Goal: Obtain resource: Obtain resource

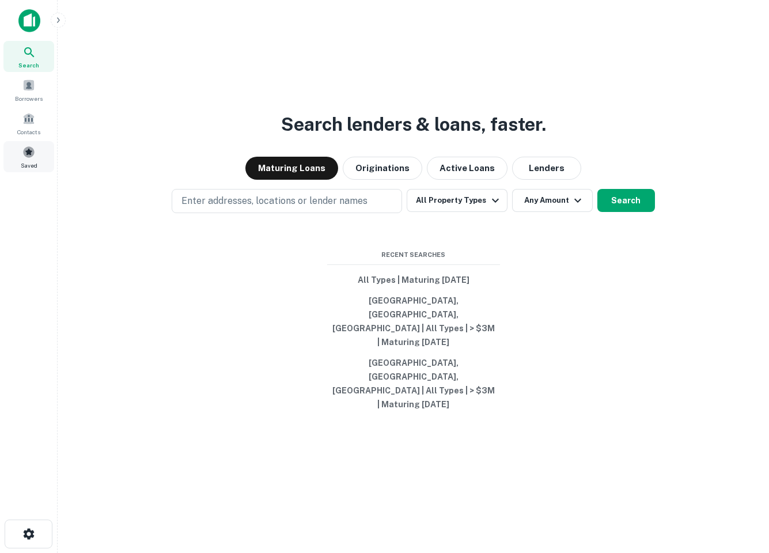
click at [16, 155] on div "Saved" at bounding box center [28, 156] width 51 height 31
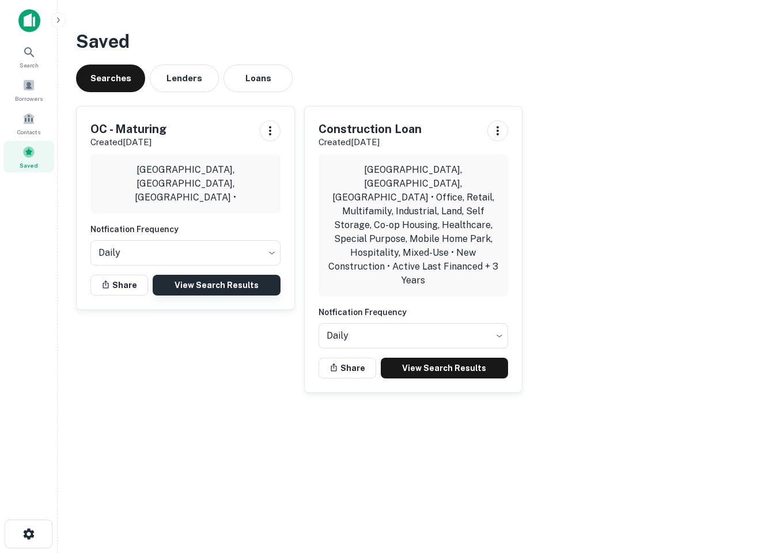
click at [245, 283] on link "View Search Results" at bounding box center [217, 285] width 128 height 21
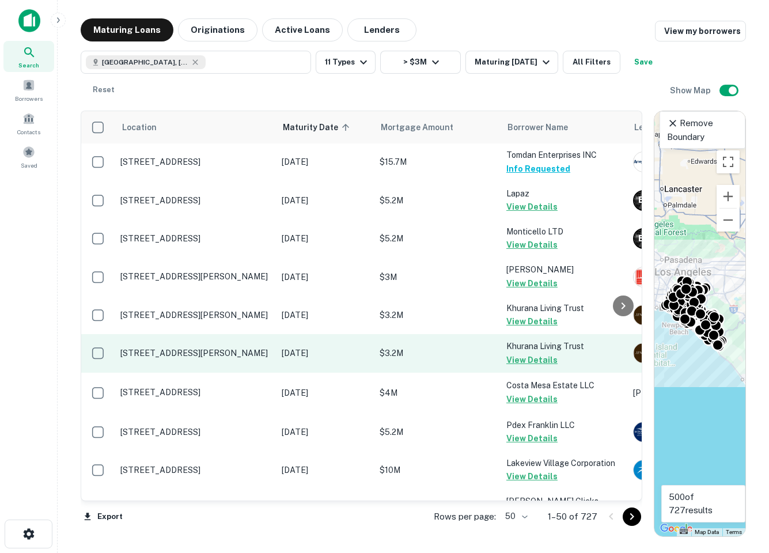
scroll to position [1762, 0]
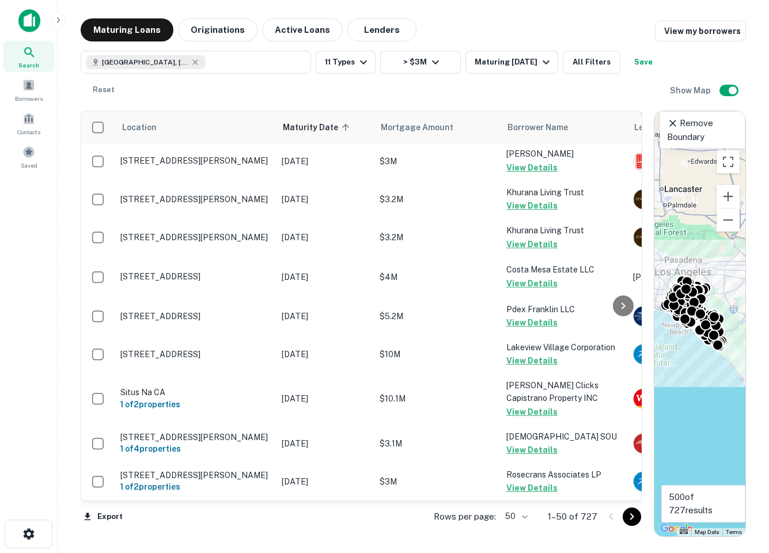
click at [507, 514] on body "Search Borrowers Contacts Saved Maturing Loans Originations Active Loans Lender…" at bounding box center [384, 276] width 769 height 553
click at [521, 537] on li "100" at bounding box center [517, 529] width 33 height 21
type input "***"
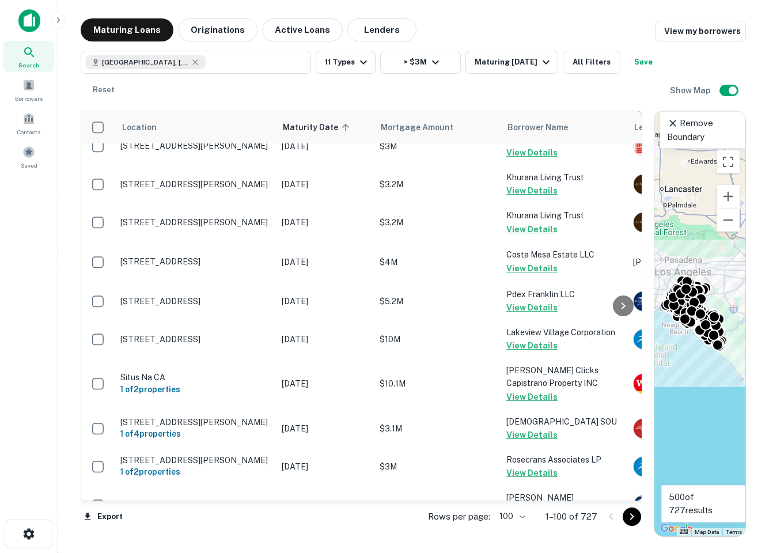
click at [631, 515] on icon "Go to next page" at bounding box center [632, 516] width 4 height 7
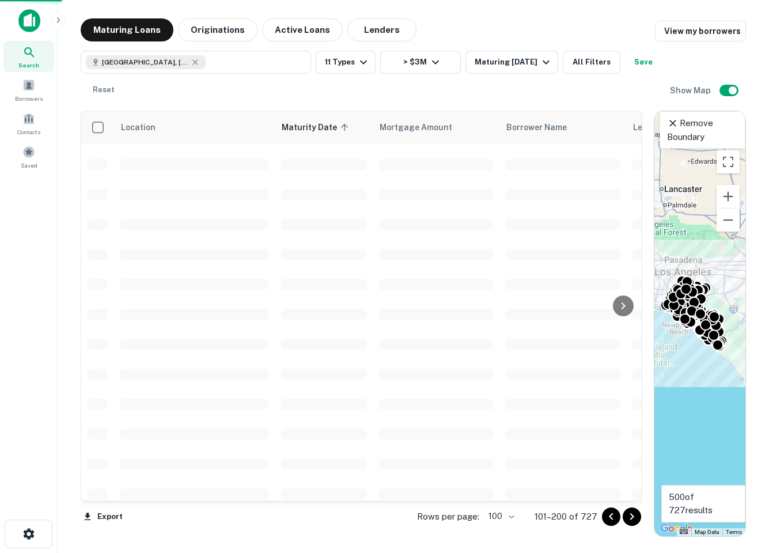
click at [631, 515] on icon "Go to next page" at bounding box center [632, 516] width 4 height 7
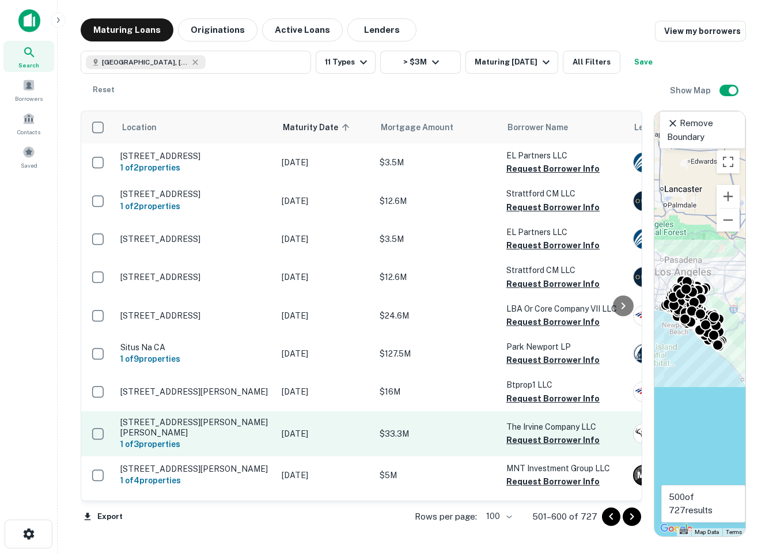
click at [607, 516] on icon "Go to previous page" at bounding box center [611, 517] width 14 height 14
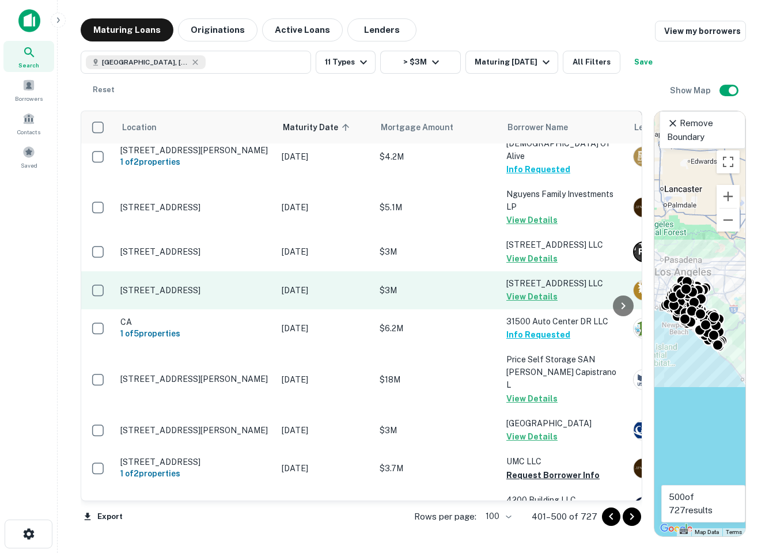
scroll to position [2280, 0]
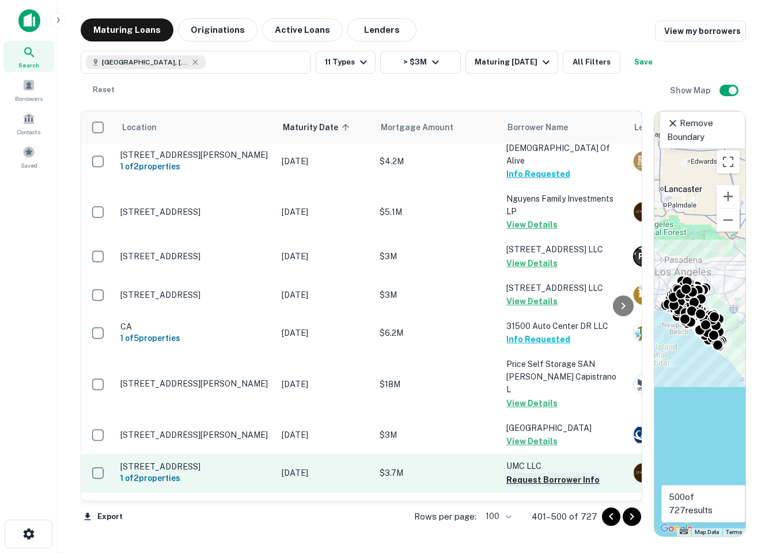
click at [529, 473] on button "Request Borrower Info" at bounding box center [552, 480] width 93 height 14
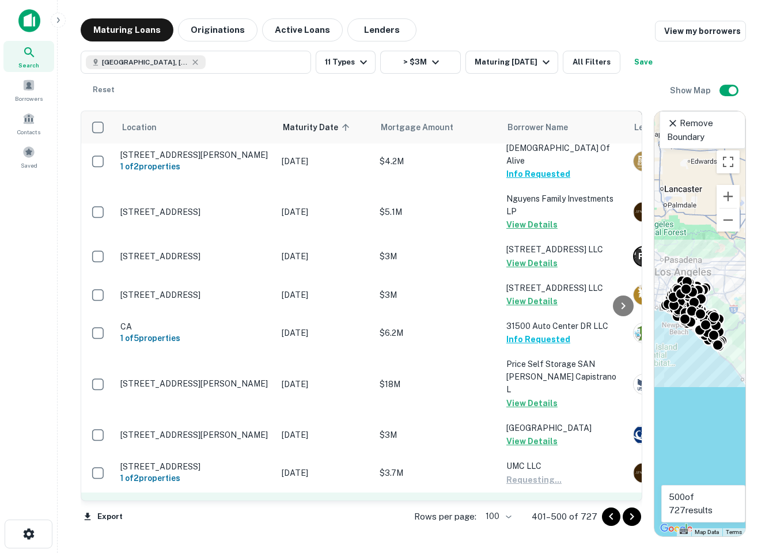
scroll to position [2521, 0]
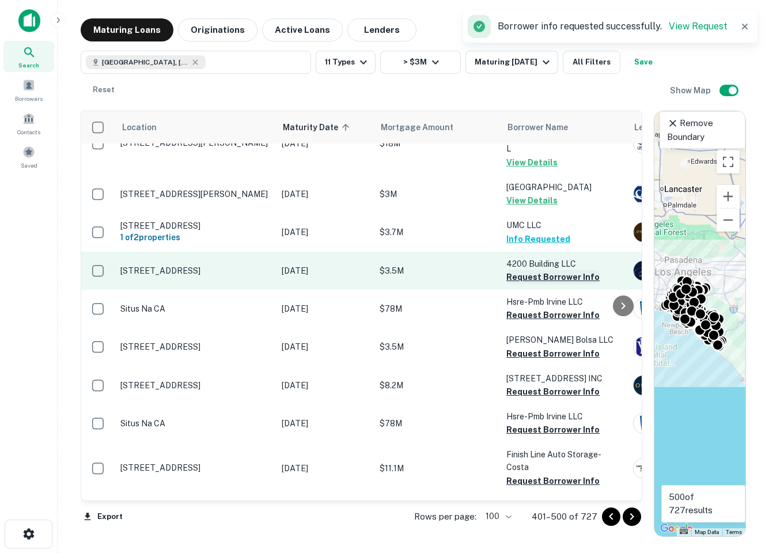
click at [531, 270] on button "Request Borrower Info" at bounding box center [552, 277] width 93 height 14
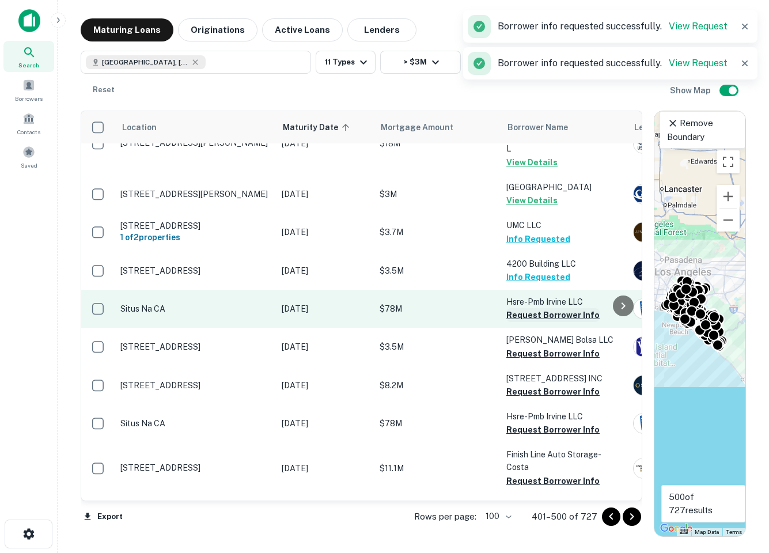
click at [529, 308] on button "Request Borrower Info" at bounding box center [552, 315] width 93 height 14
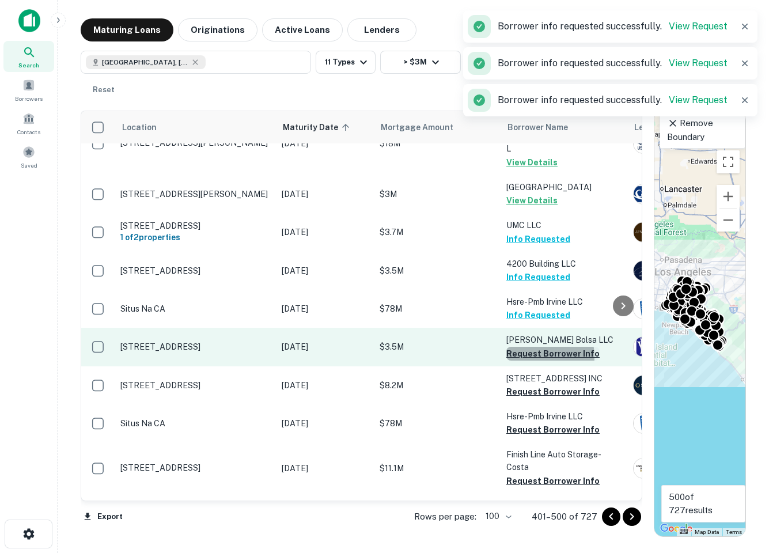
click at [528, 347] on button "Request Borrower Info" at bounding box center [552, 354] width 93 height 14
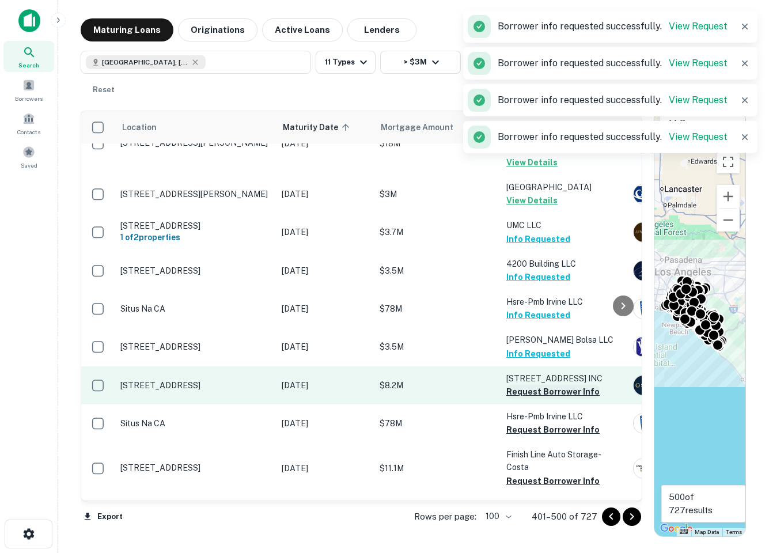
click at [525, 385] on button "Request Borrower Info" at bounding box center [552, 392] width 93 height 14
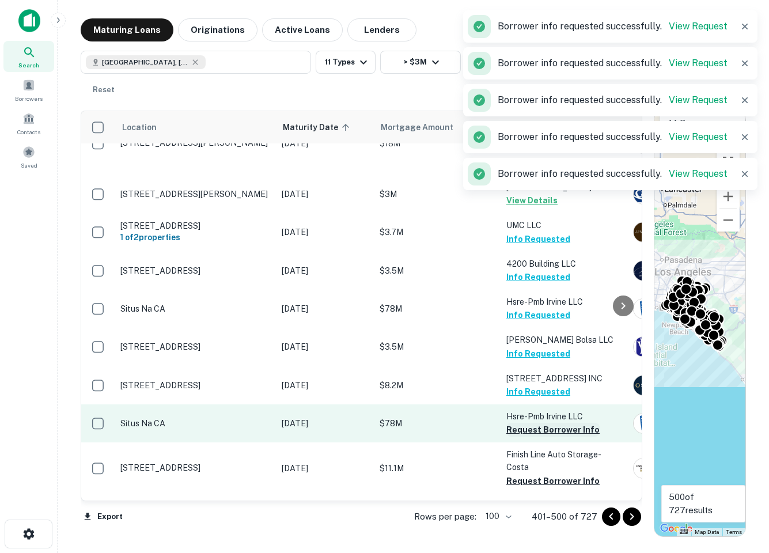
click at [524, 423] on button "Request Borrower Info" at bounding box center [552, 430] width 93 height 14
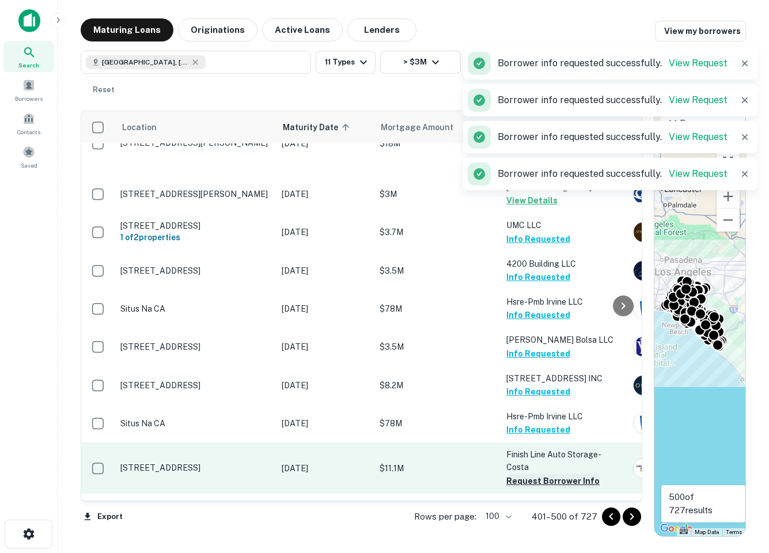
click at [525, 474] on button "Request Borrower Info" at bounding box center [552, 481] width 93 height 14
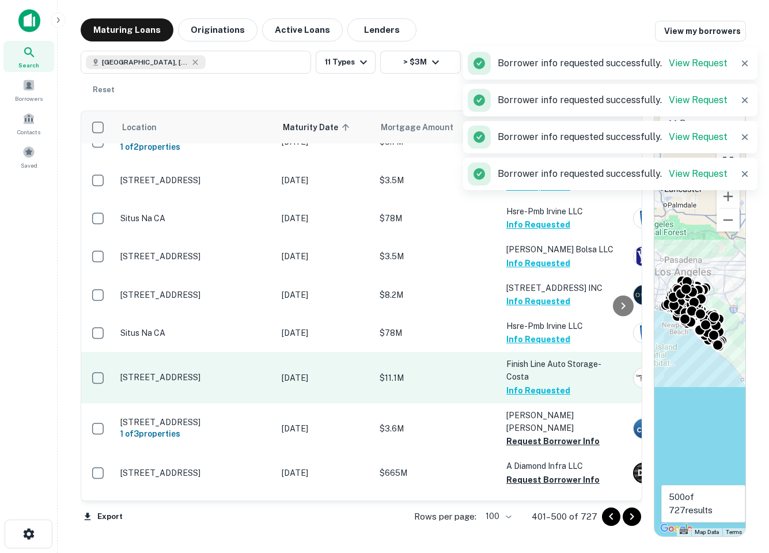
scroll to position [2613, 0]
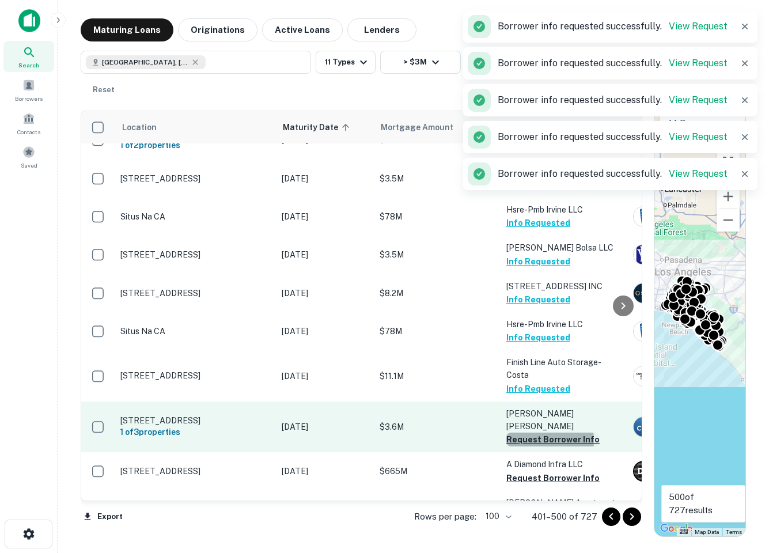
click at [522, 433] on button "Request Borrower Info" at bounding box center [552, 440] width 93 height 14
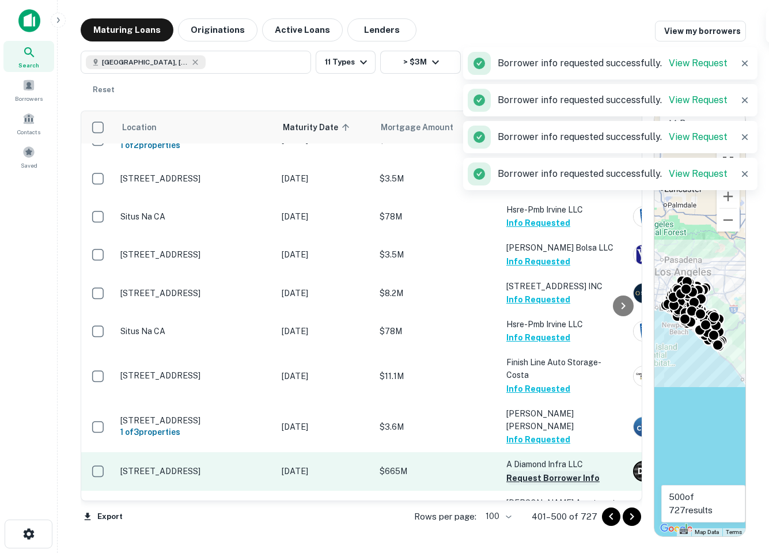
click at [525, 471] on button "Request Borrower Info" at bounding box center [552, 478] width 93 height 14
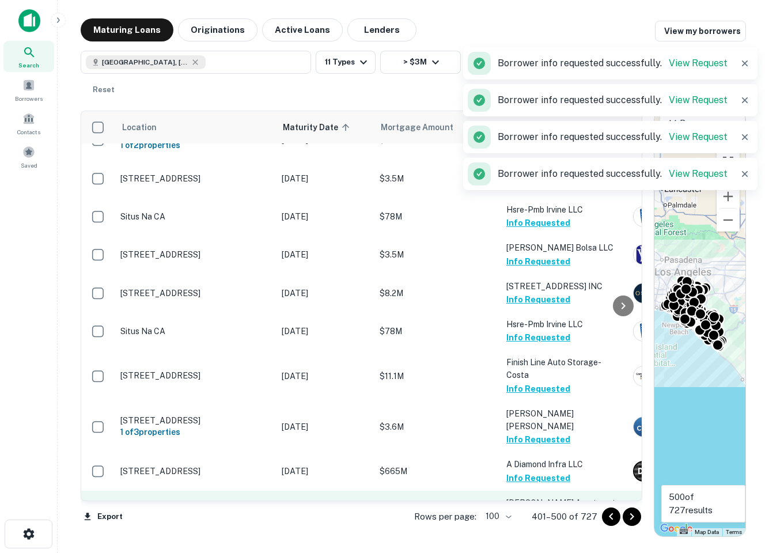
click at [524, 522] on button "Request Borrower Info" at bounding box center [552, 529] width 93 height 14
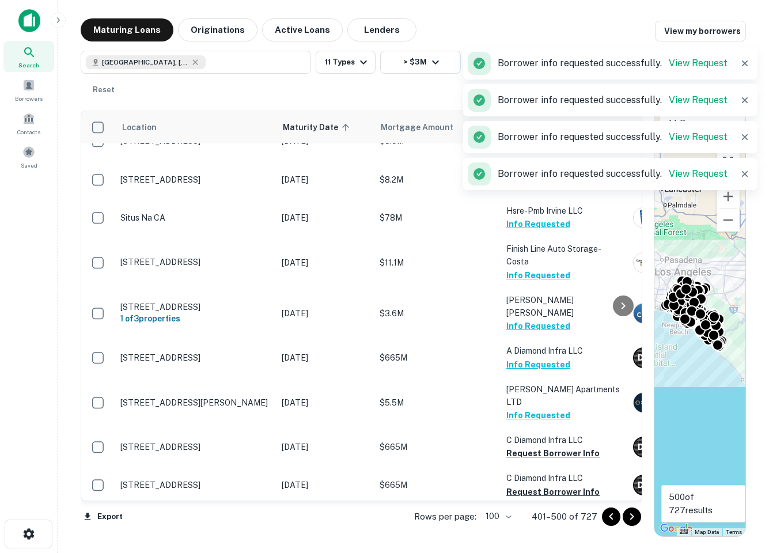
scroll to position [2734, 0]
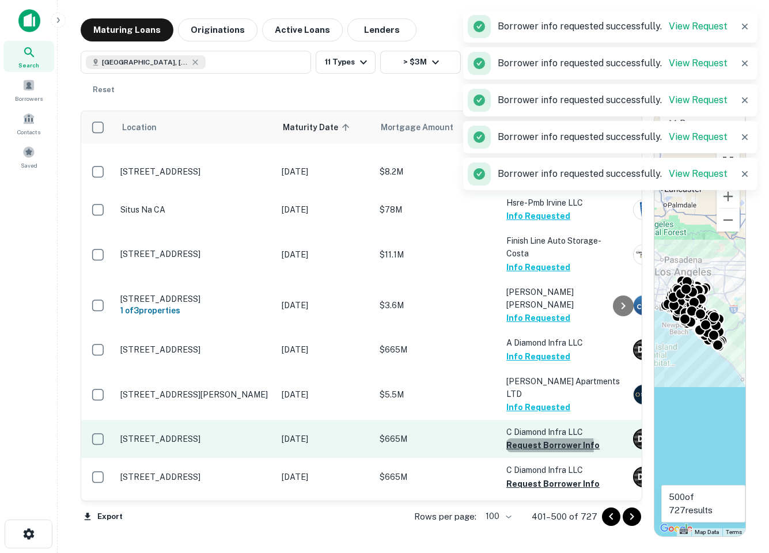
click at [525, 438] on button "Request Borrower Info" at bounding box center [552, 445] width 93 height 14
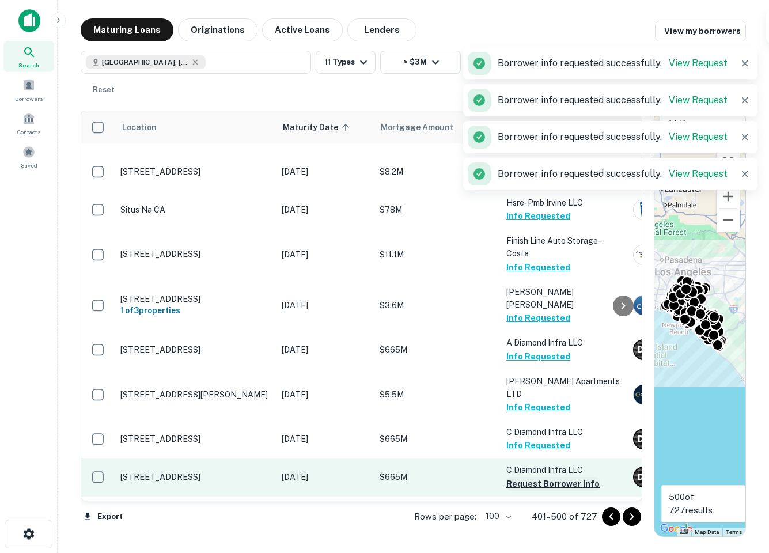
click at [524, 477] on button "Request Borrower Info" at bounding box center [552, 484] width 93 height 14
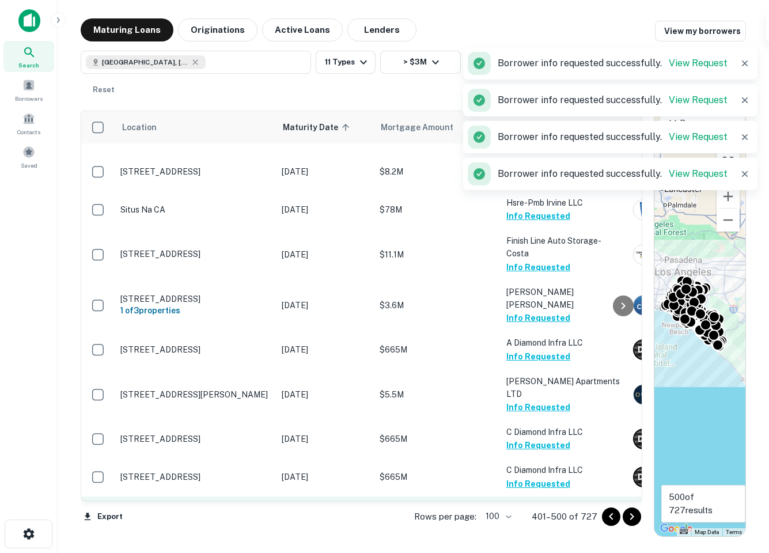
click at [523, 515] on button "Request Borrower Info" at bounding box center [552, 522] width 93 height 14
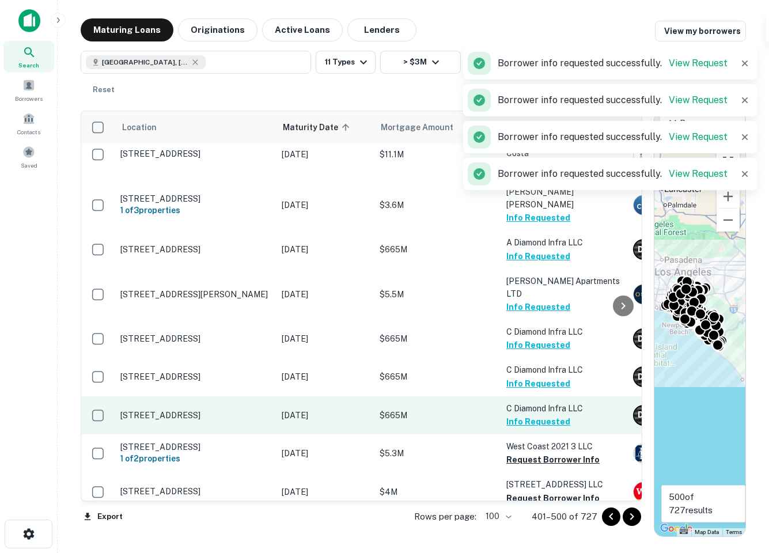
scroll to position [2836, 0]
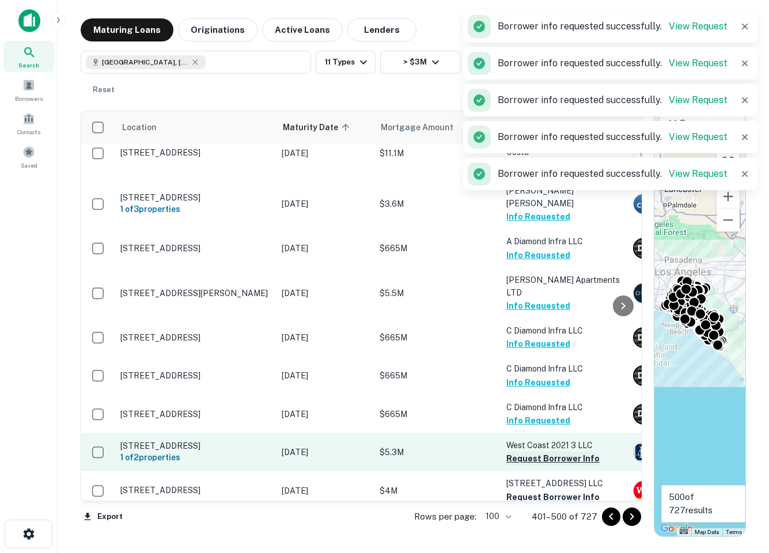
click at [519, 452] on button "Request Borrower Info" at bounding box center [552, 459] width 93 height 14
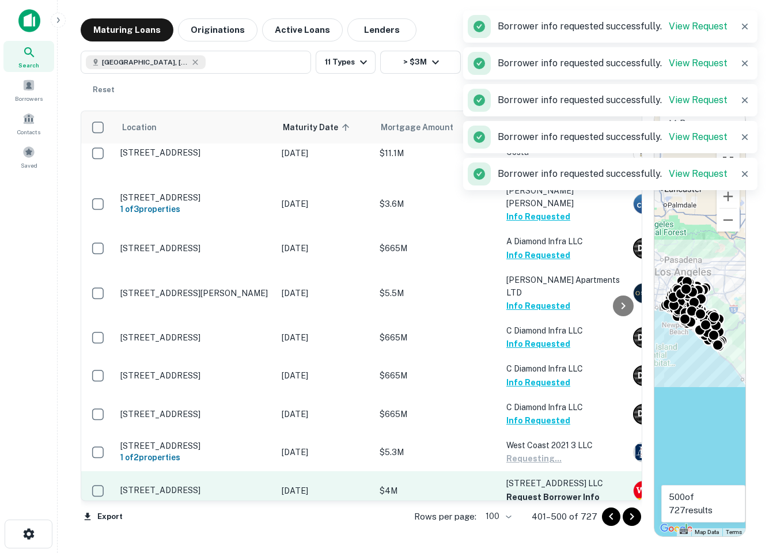
click at [522, 490] on button "Request Borrower Info" at bounding box center [552, 497] width 93 height 14
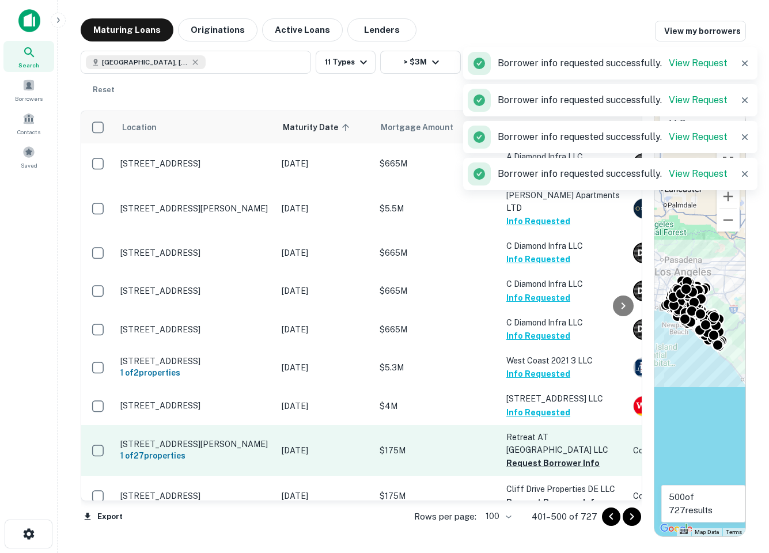
scroll to position [2968, 0]
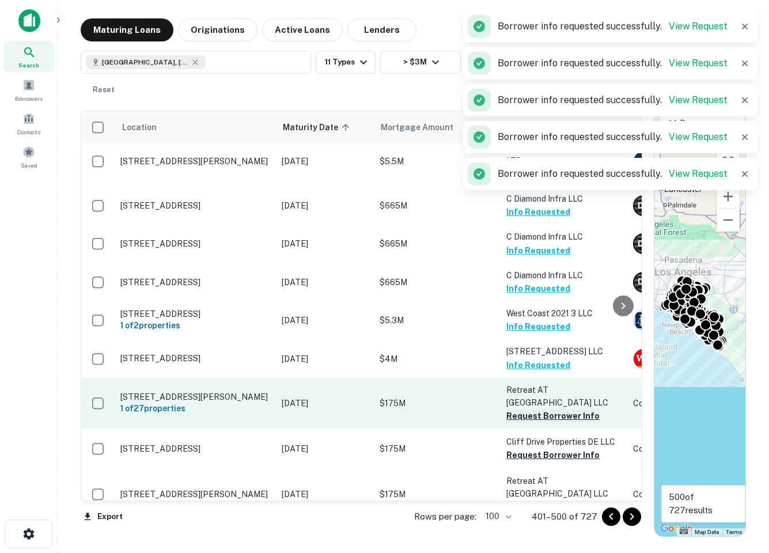
click at [528, 409] on button "Request Borrower Info" at bounding box center [552, 416] width 93 height 14
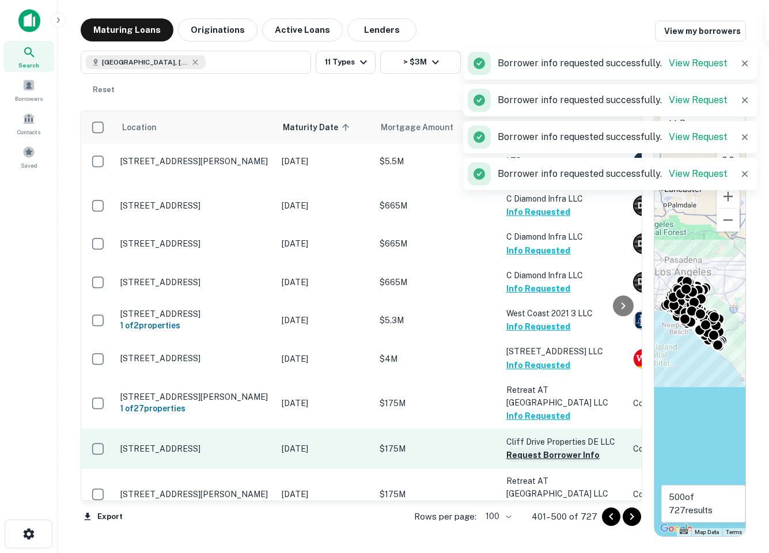
click at [525, 448] on button "Request Borrower Info" at bounding box center [552, 455] width 93 height 14
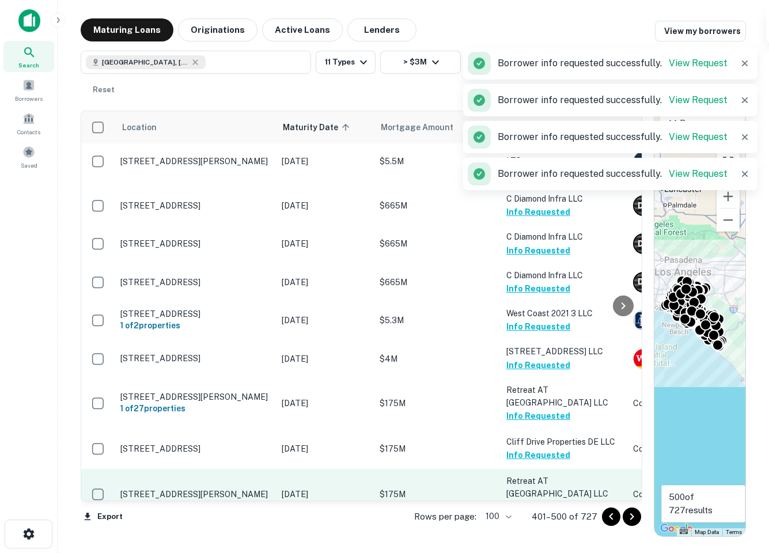
click at [527, 501] on button "Request Borrower Info" at bounding box center [552, 508] width 93 height 14
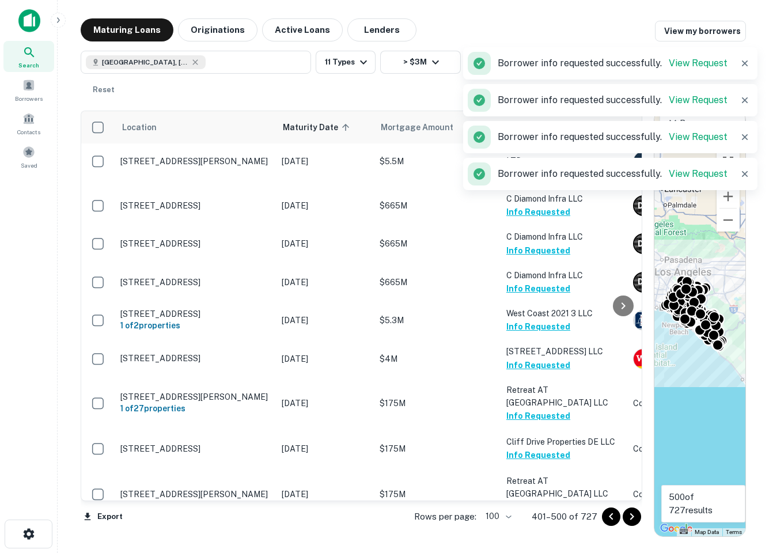
click at [534, 520] on td "Tonho International INC Request Borrower Info" at bounding box center [564, 539] width 127 height 38
click at [528, 539] on button "Request Borrower Info" at bounding box center [552, 546] width 93 height 14
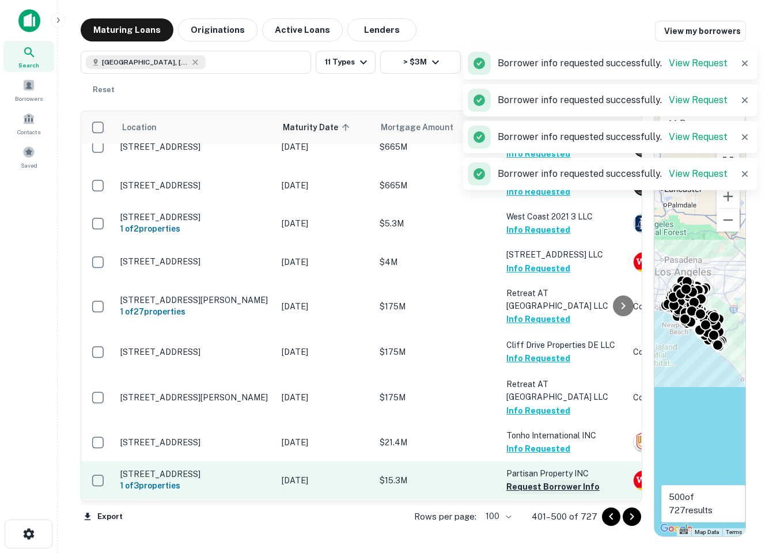
scroll to position [3106, 0]
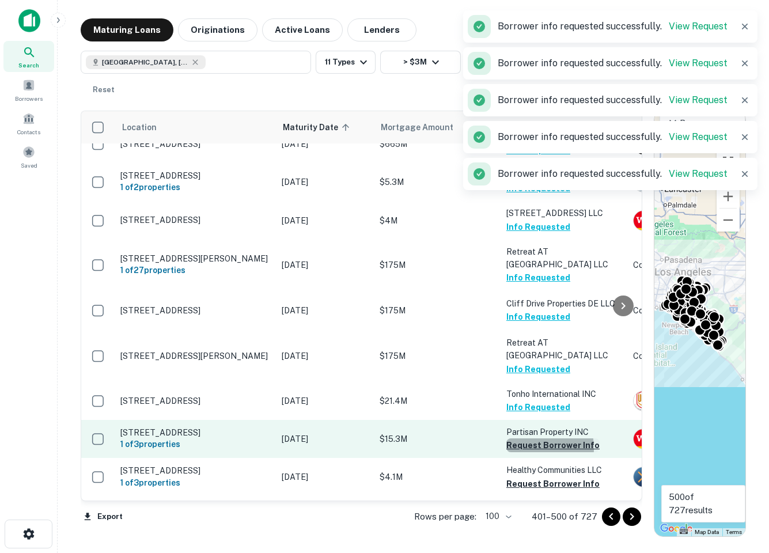
click at [523, 438] on button "Request Borrower Info" at bounding box center [552, 445] width 93 height 14
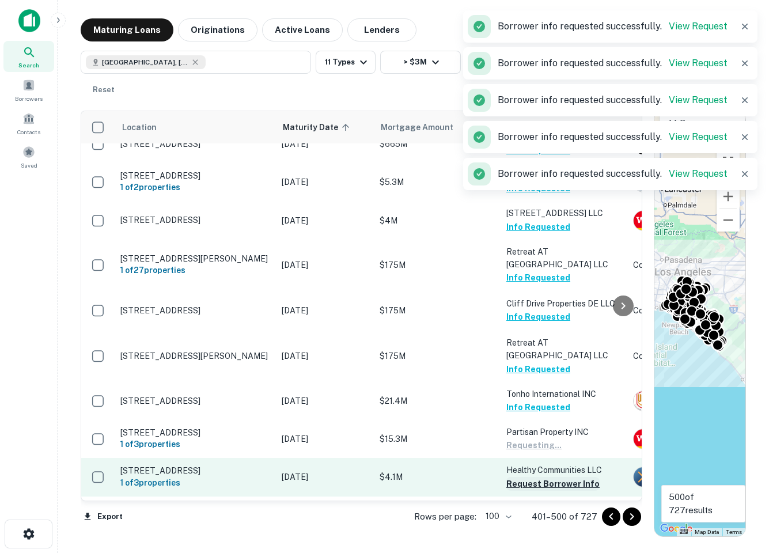
click at [523, 477] on button "Request Borrower Info" at bounding box center [552, 484] width 93 height 14
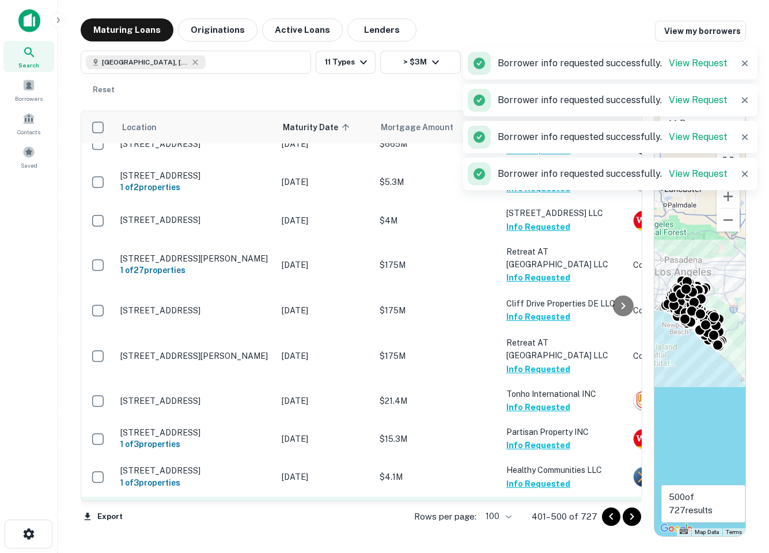
click at [527, 515] on button "Request Borrower Info" at bounding box center [552, 522] width 93 height 14
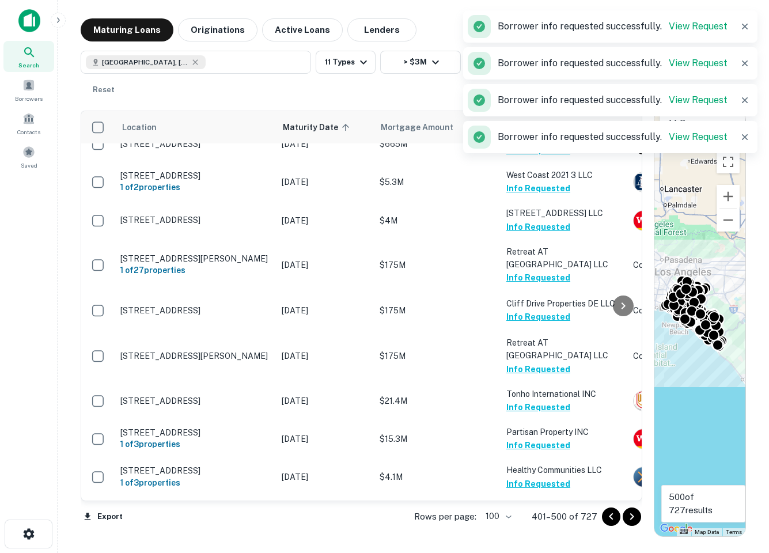
click at [526, 552] on button "Request Borrower Info" at bounding box center [552, 560] width 93 height 14
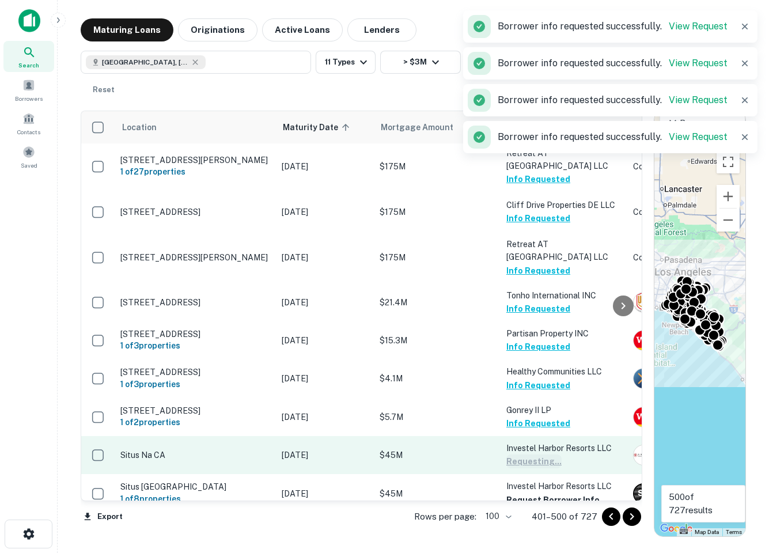
scroll to position [3237, 0]
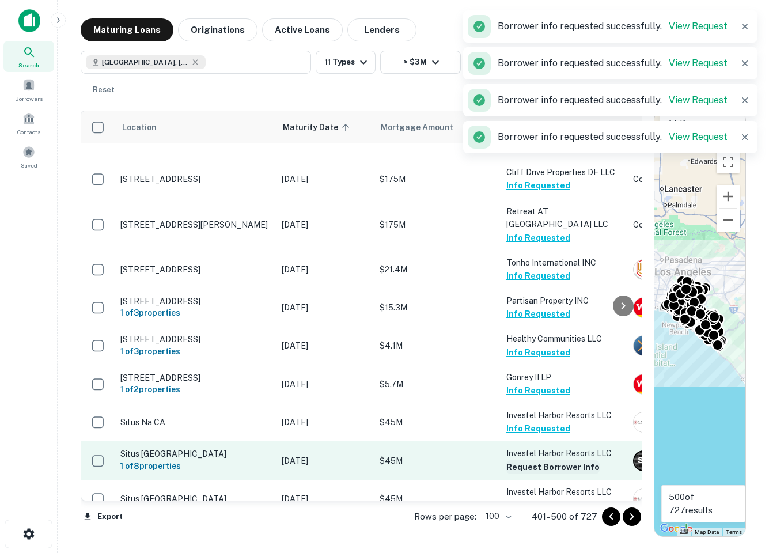
click at [524, 460] on button "Request Borrower Info" at bounding box center [552, 467] width 93 height 14
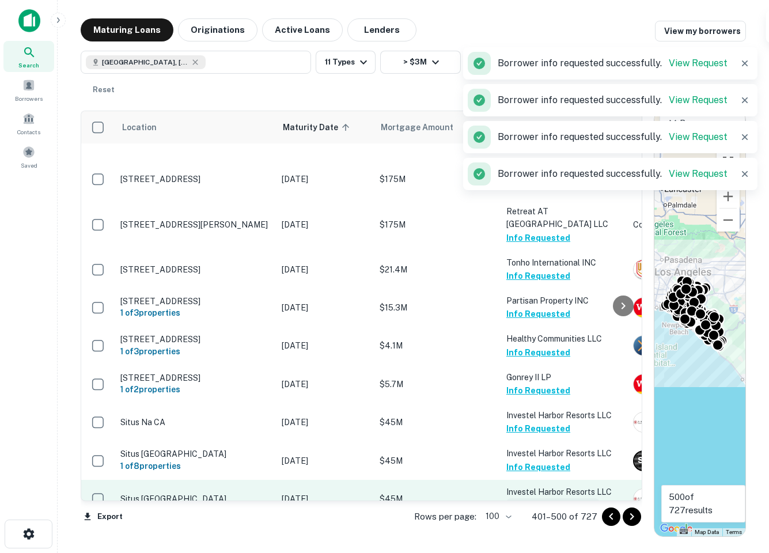
click at [523, 498] on button "Request Borrower Info" at bounding box center [552, 505] width 93 height 14
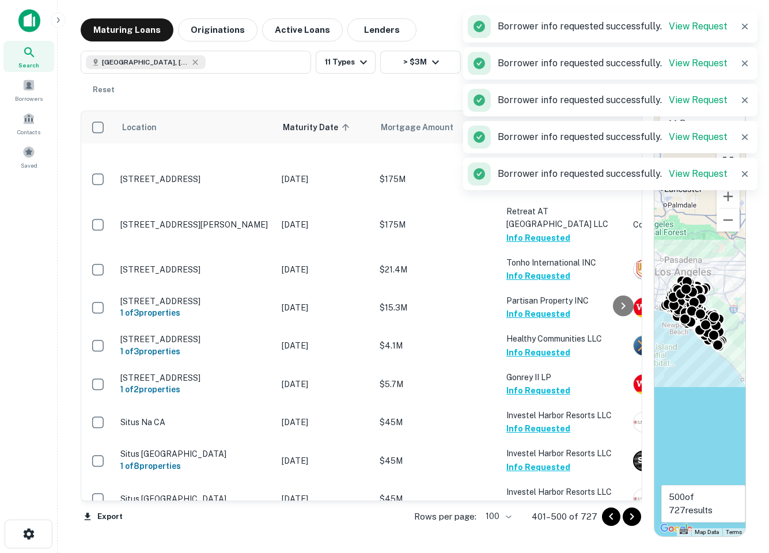
click at [527, 537] on button "Request Borrower Info" at bounding box center [552, 544] width 93 height 14
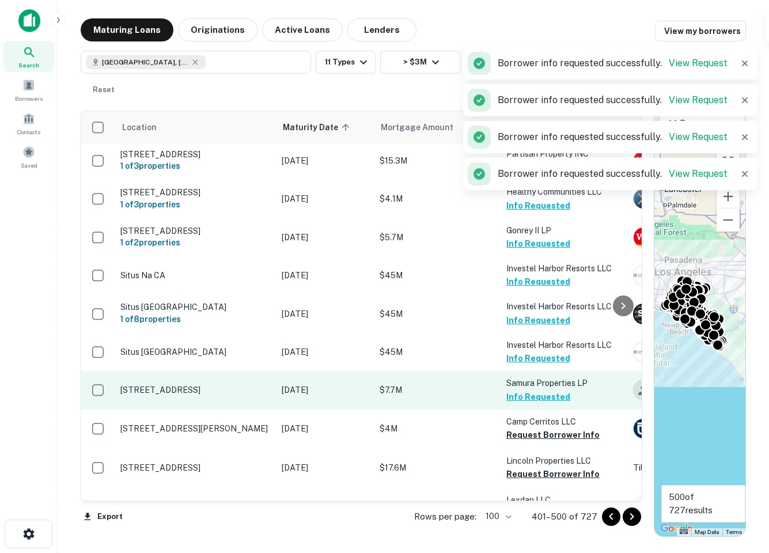
scroll to position [3437, 0]
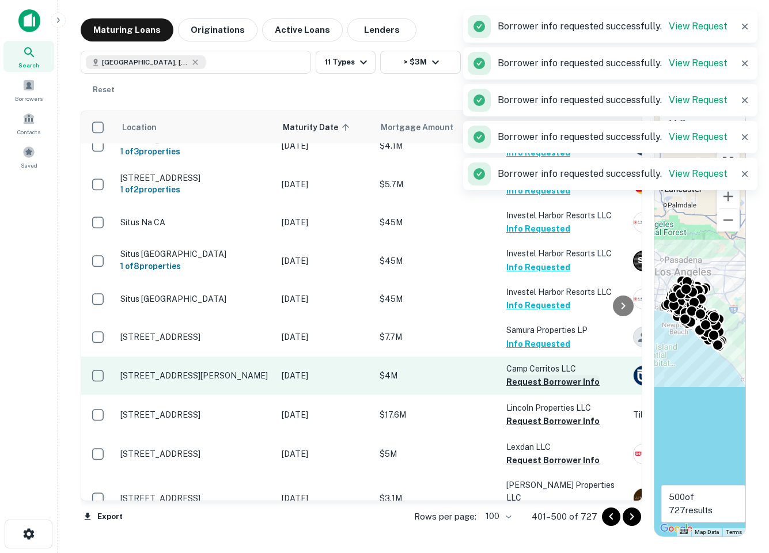
click at [520, 375] on button "Request Borrower Info" at bounding box center [552, 382] width 93 height 14
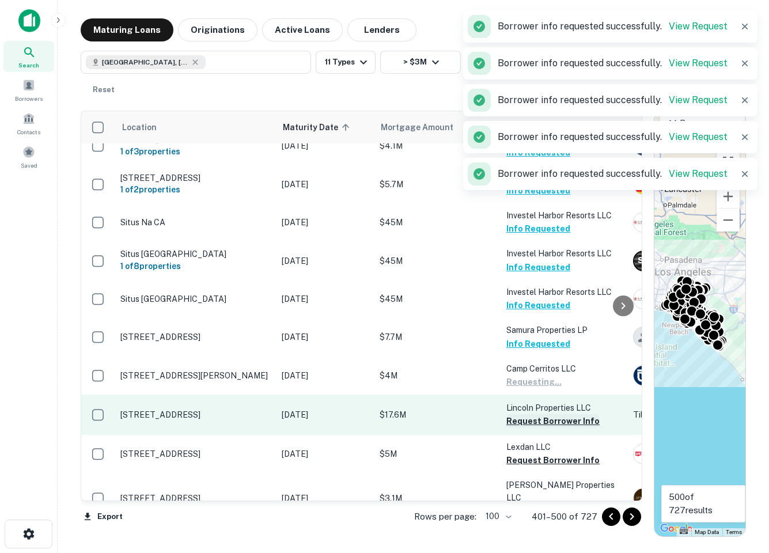
click at [524, 414] on button "Request Borrower Info" at bounding box center [552, 421] width 93 height 14
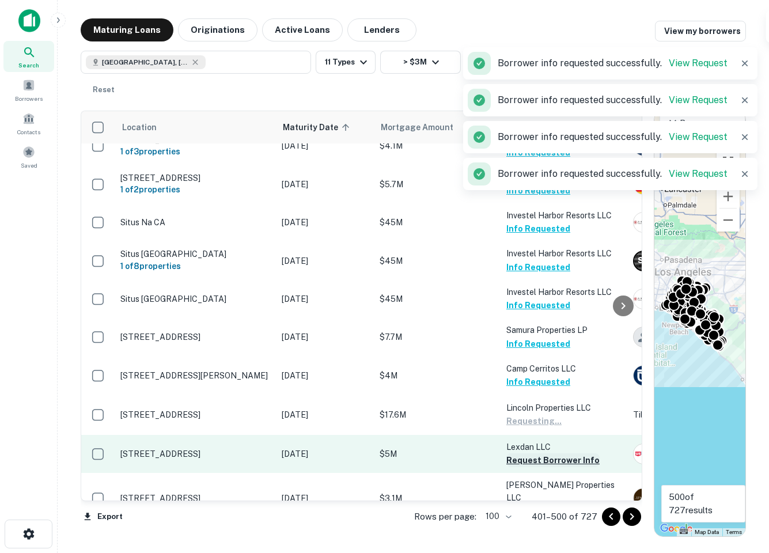
click at [523, 453] on button "Request Borrower Info" at bounding box center [552, 460] width 93 height 14
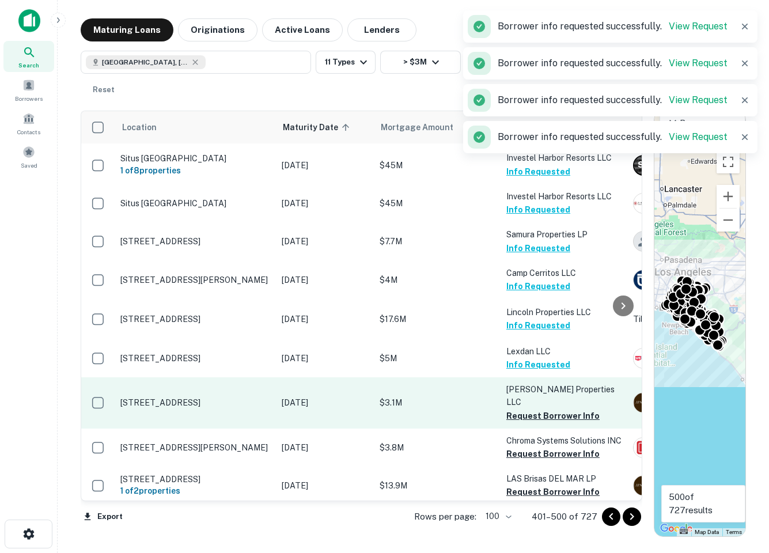
scroll to position [3549, 0]
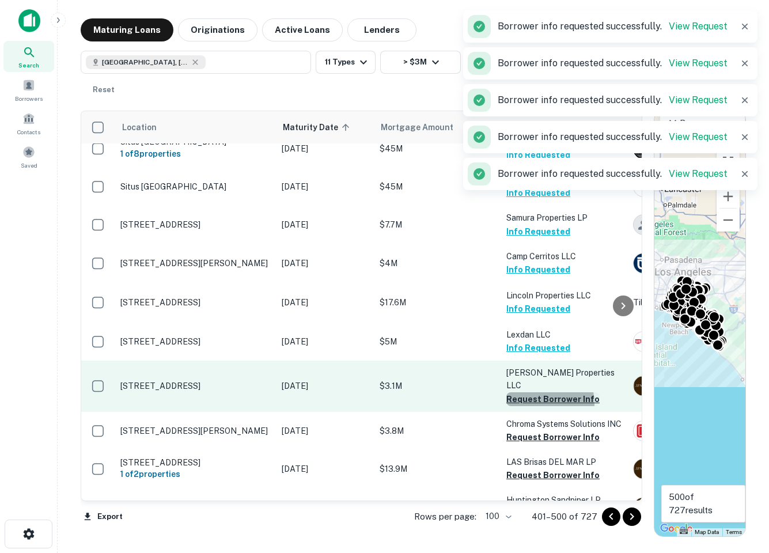
click at [522, 392] on button "Request Borrower Info" at bounding box center [552, 399] width 93 height 14
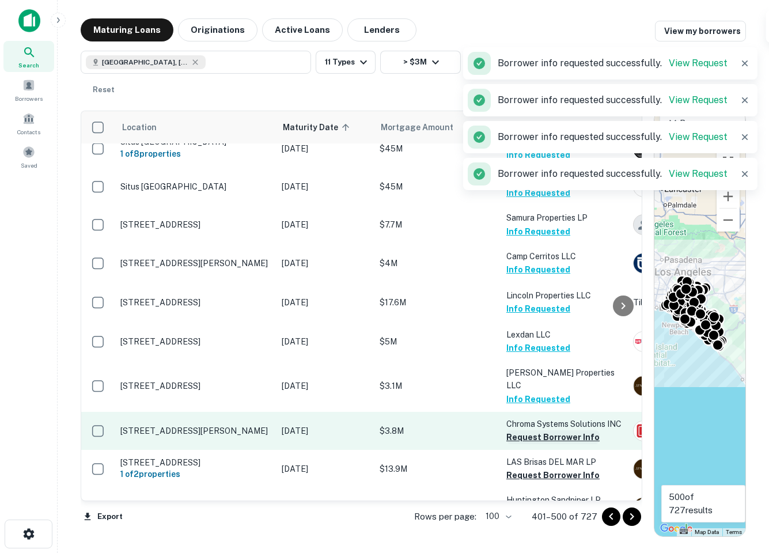
click at [521, 430] on button "Request Borrower Info" at bounding box center [552, 437] width 93 height 14
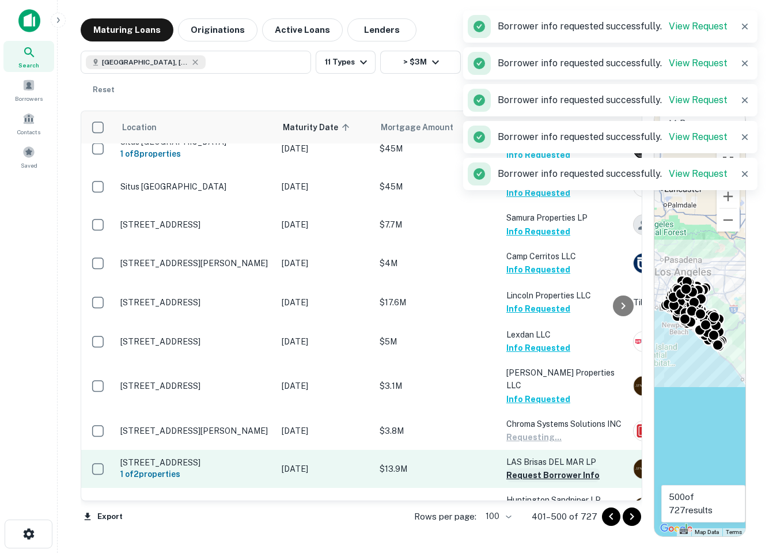
click at [523, 468] on button "Request Borrower Info" at bounding box center [552, 475] width 93 height 14
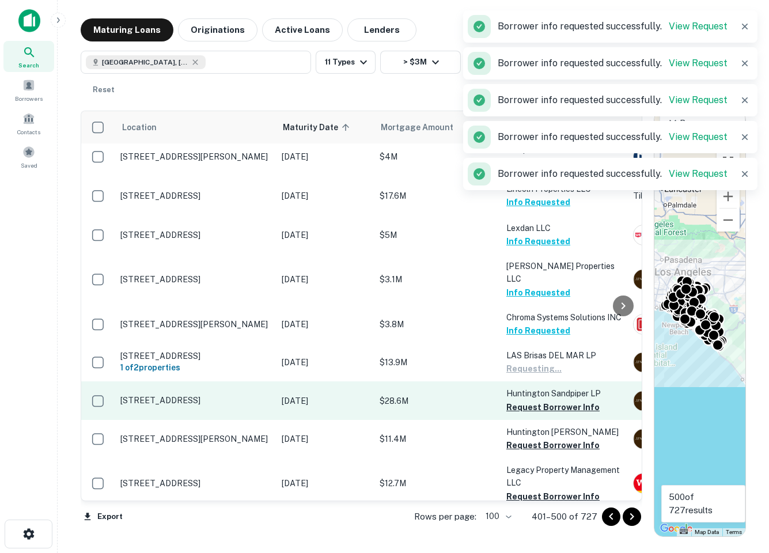
scroll to position [3694, 0]
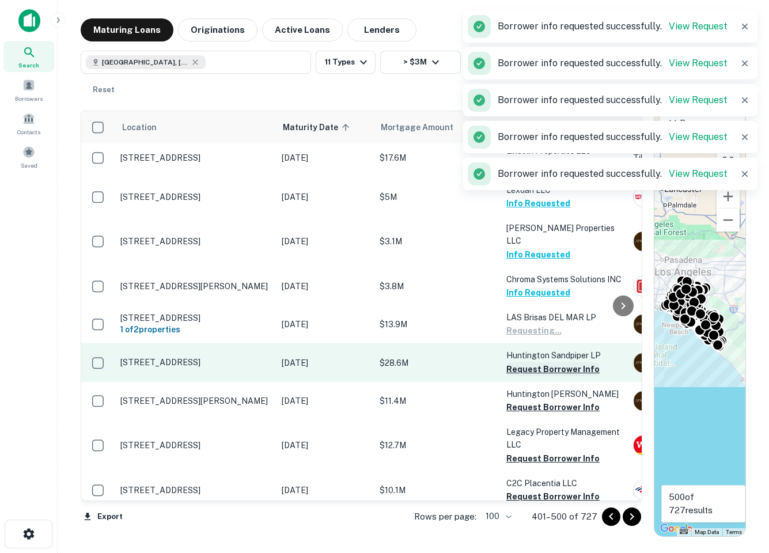
click at [523, 362] on button "Request Borrower Info" at bounding box center [552, 369] width 93 height 14
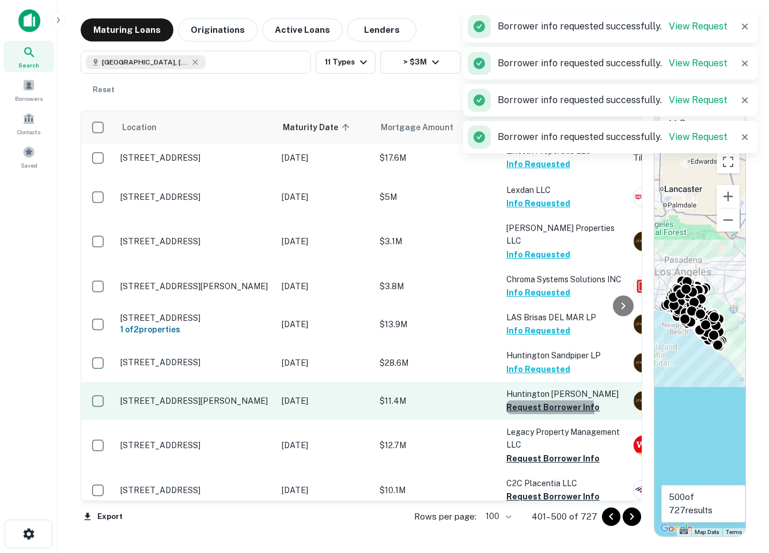
click at [525, 400] on button "Request Borrower Info" at bounding box center [552, 407] width 93 height 14
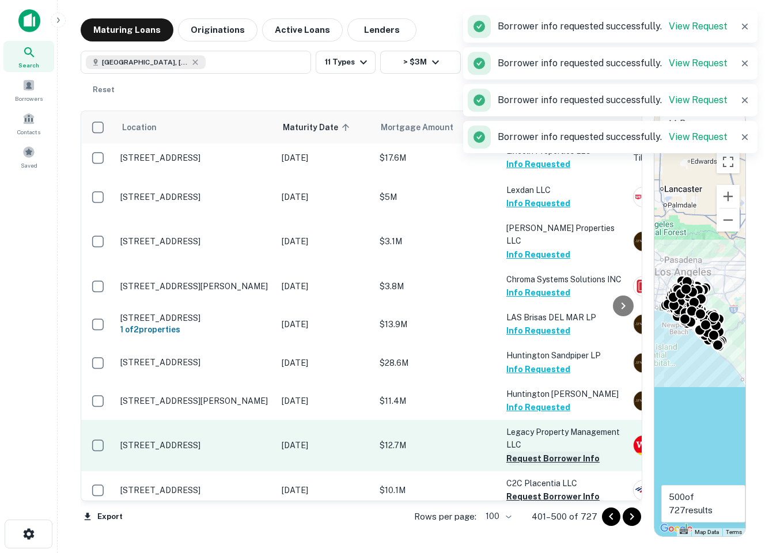
click at [526, 452] on button "Request Borrower Info" at bounding box center [552, 459] width 93 height 14
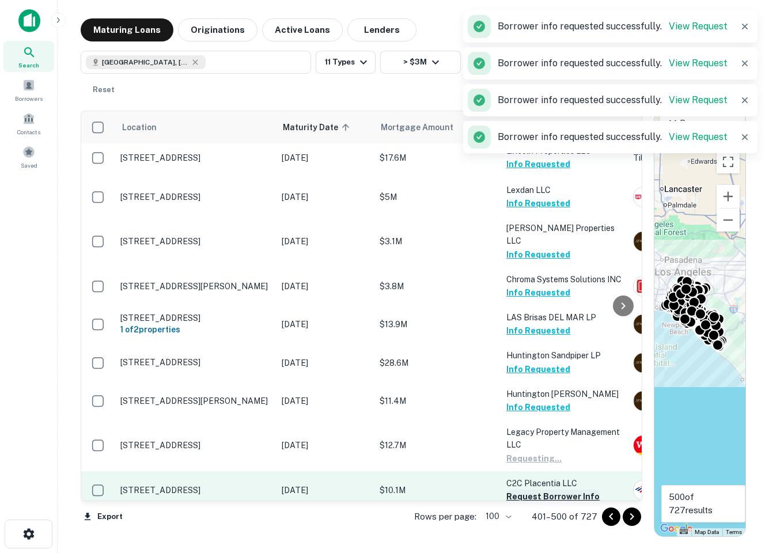
click at [525, 490] on button "Request Borrower Info" at bounding box center [552, 497] width 93 height 14
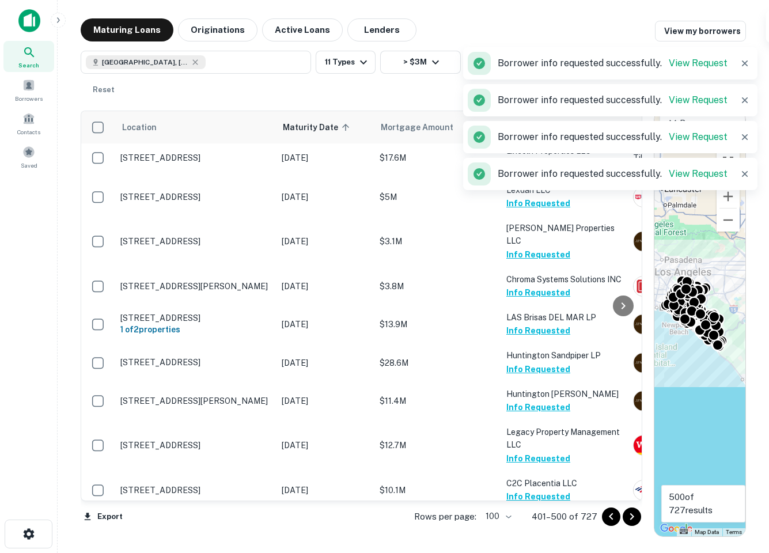
scroll to position [3748, 0]
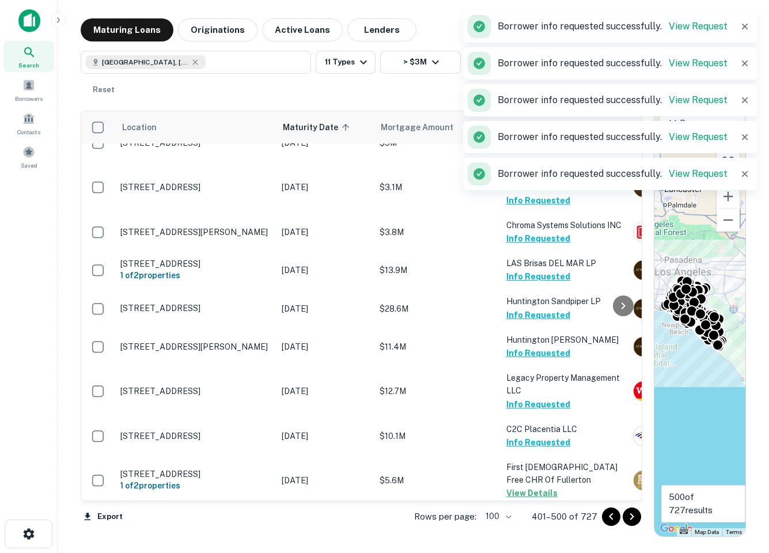
click at [529, 538] on button "Request Borrower Info" at bounding box center [552, 545] width 93 height 14
click at [635, 517] on icon "Go to next page" at bounding box center [632, 517] width 14 height 14
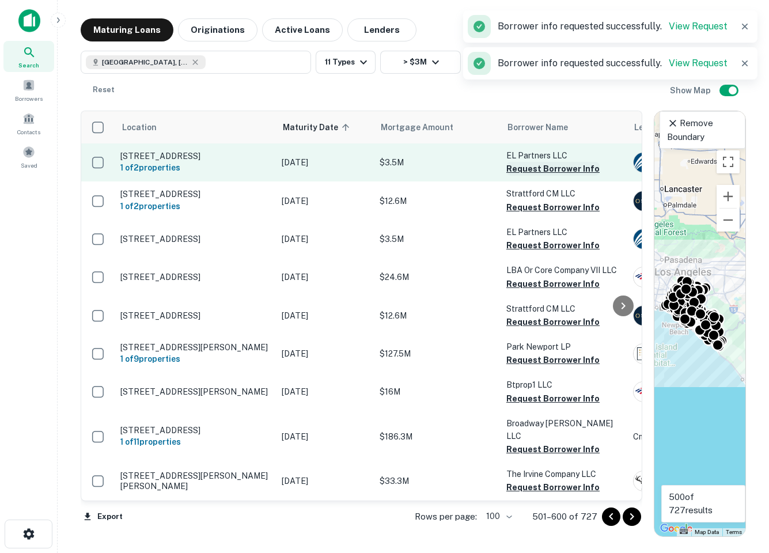
click at [529, 171] on button "Request Borrower Info" at bounding box center [552, 169] width 93 height 14
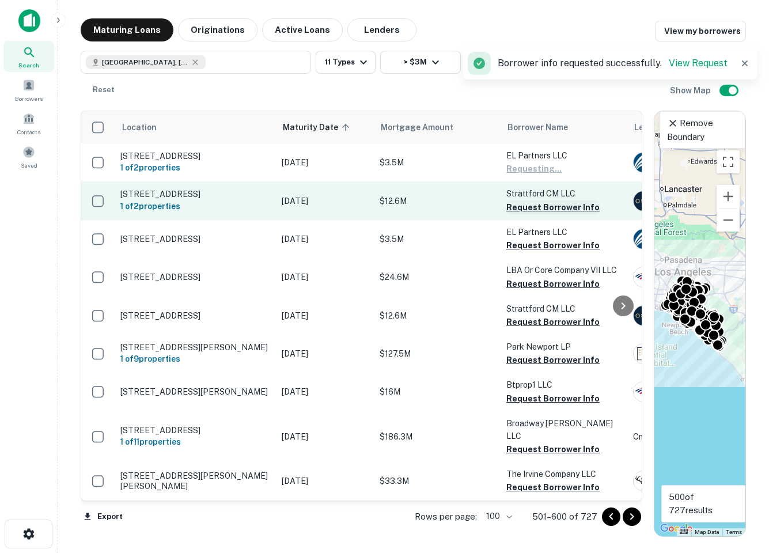
click at [529, 210] on button "Request Borrower Info" at bounding box center [552, 207] width 93 height 14
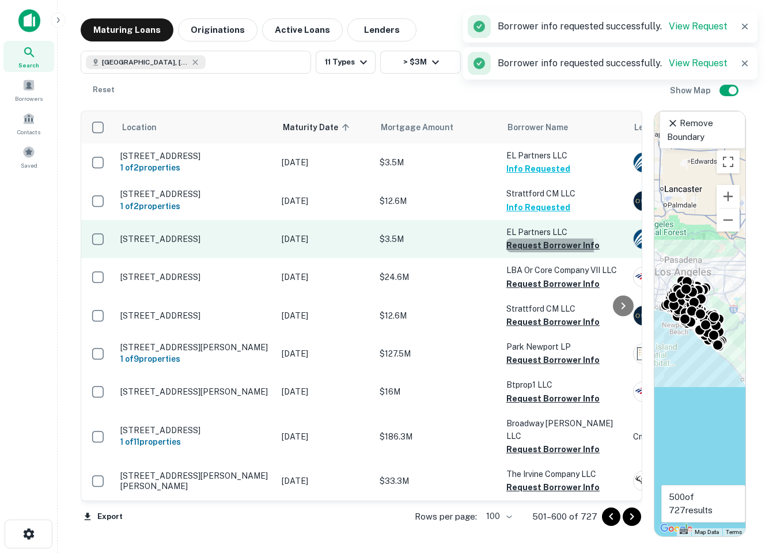
click at [528, 252] on button "Request Borrower Info" at bounding box center [552, 246] width 93 height 14
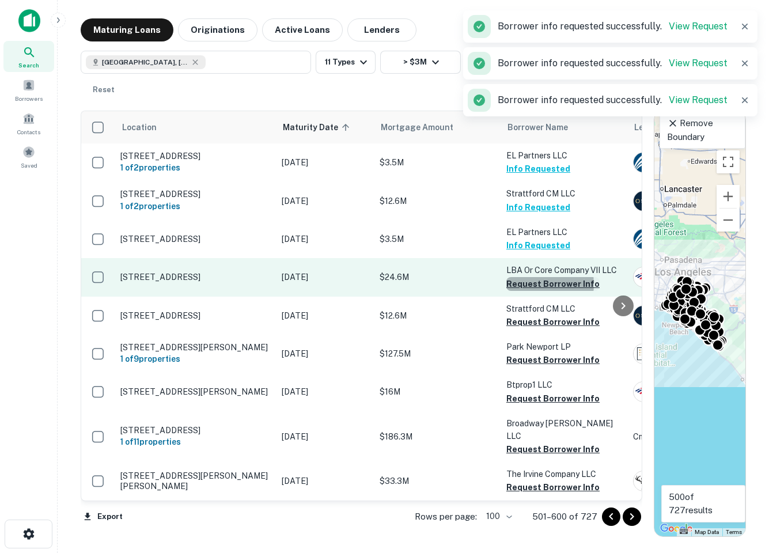
click at [530, 291] on button "Request Borrower Info" at bounding box center [552, 284] width 93 height 14
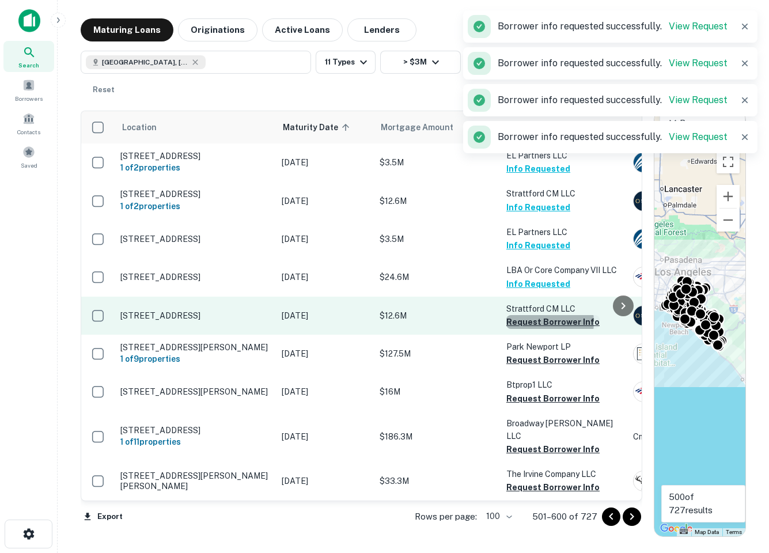
click at [534, 329] on button "Request Borrower Info" at bounding box center [552, 322] width 93 height 14
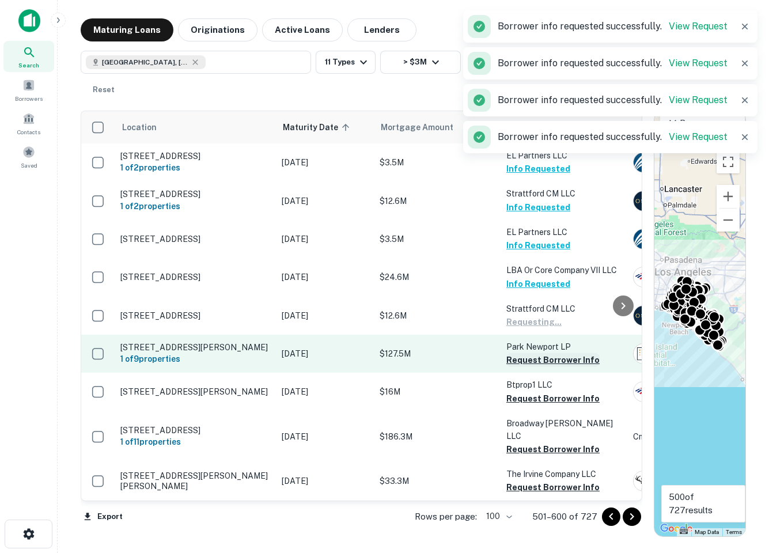
click at [526, 367] on button "Request Borrower Info" at bounding box center [552, 360] width 93 height 14
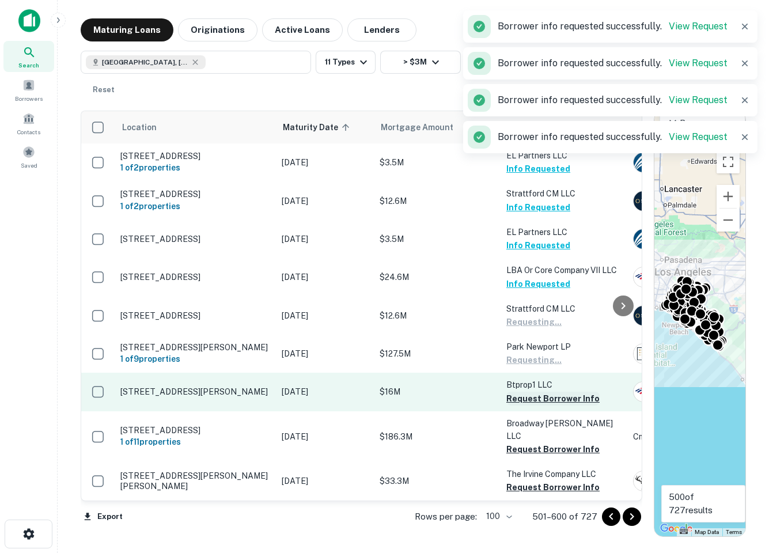
click at [527, 406] on button "Request Borrower Info" at bounding box center [552, 399] width 93 height 14
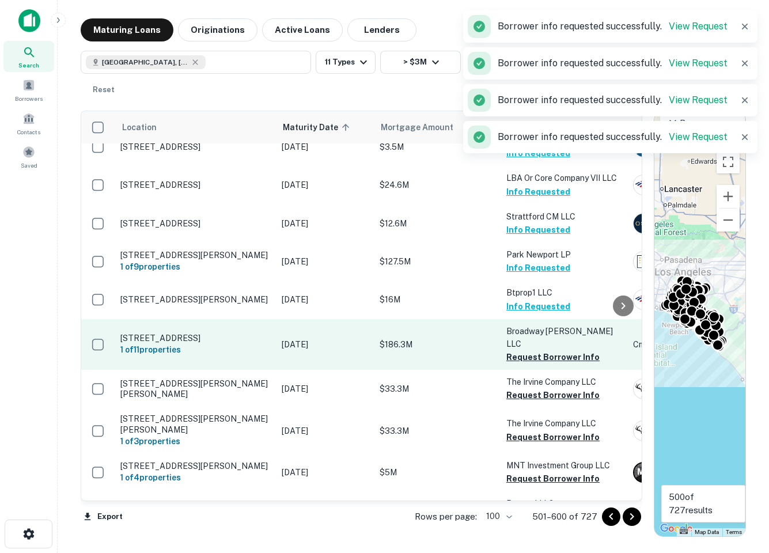
scroll to position [111, 0]
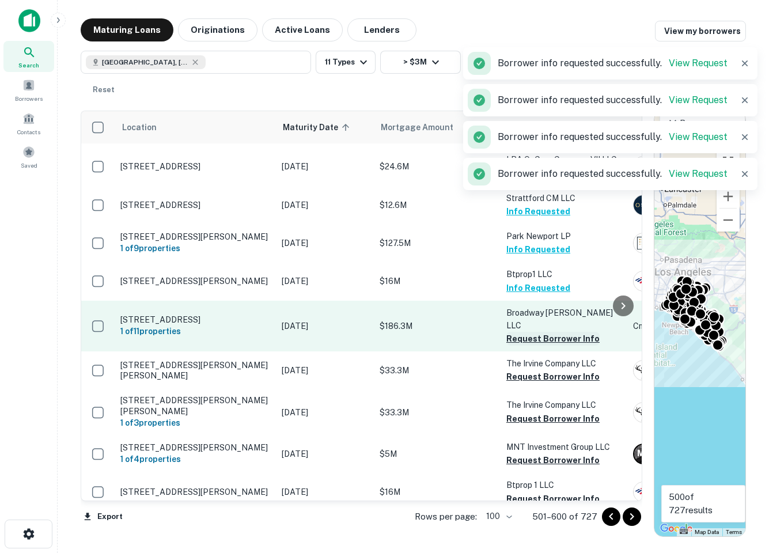
click at [527, 343] on button "Request Borrower Info" at bounding box center [552, 339] width 93 height 14
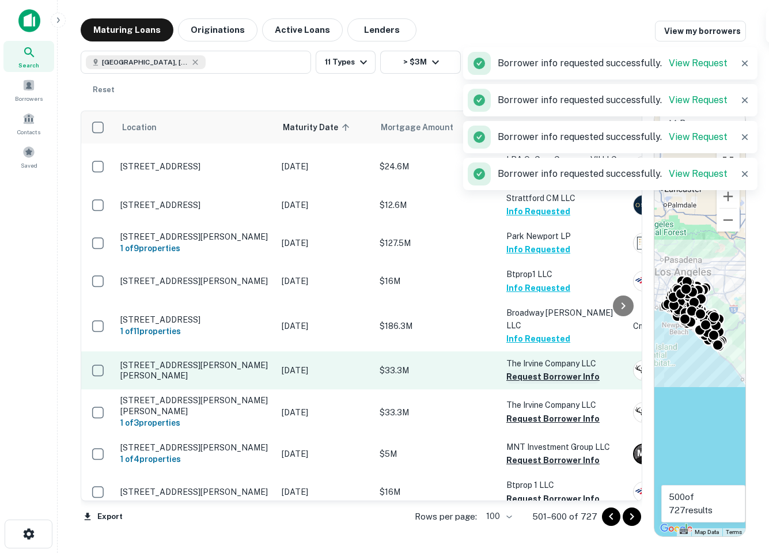
click at [524, 374] on button "Request Borrower Info" at bounding box center [552, 377] width 93 height 14
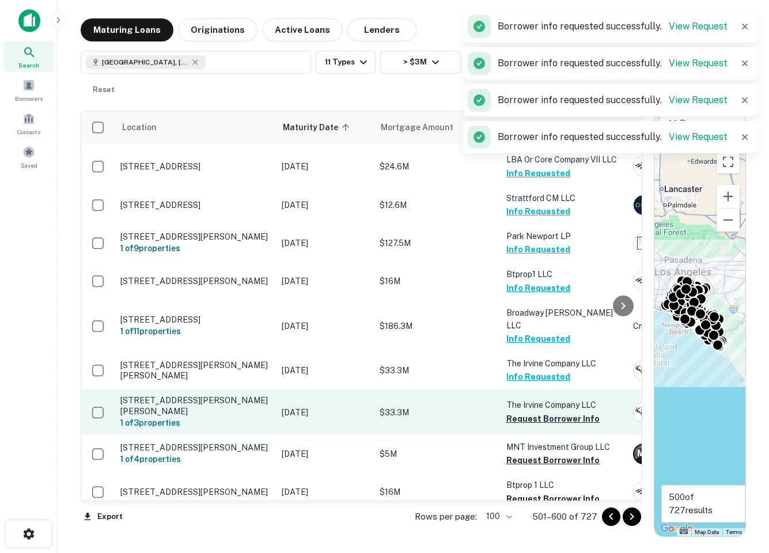
click at [523, 429] on td "The Irvine Company LLC Request Borrower Info" at bounding box center [564, 411] width 127 height 45
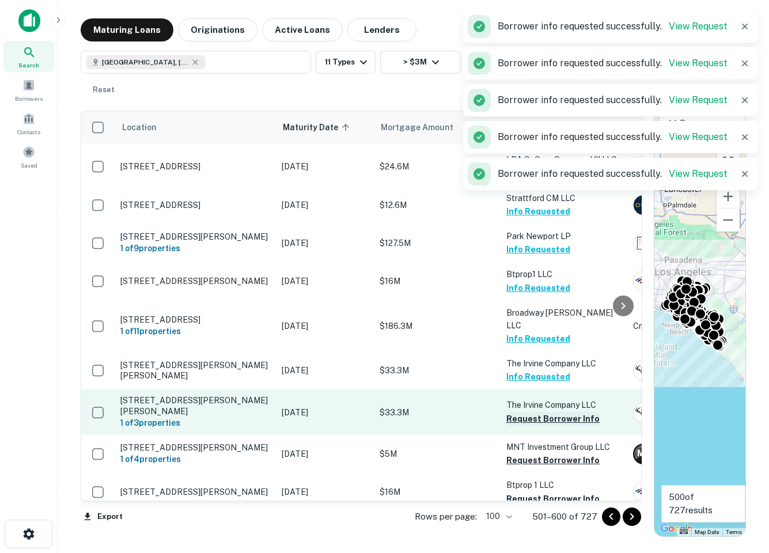
click at [523, 417] on button "Request Borrower Info" at bounding box center [552, 419] width 93 height 14
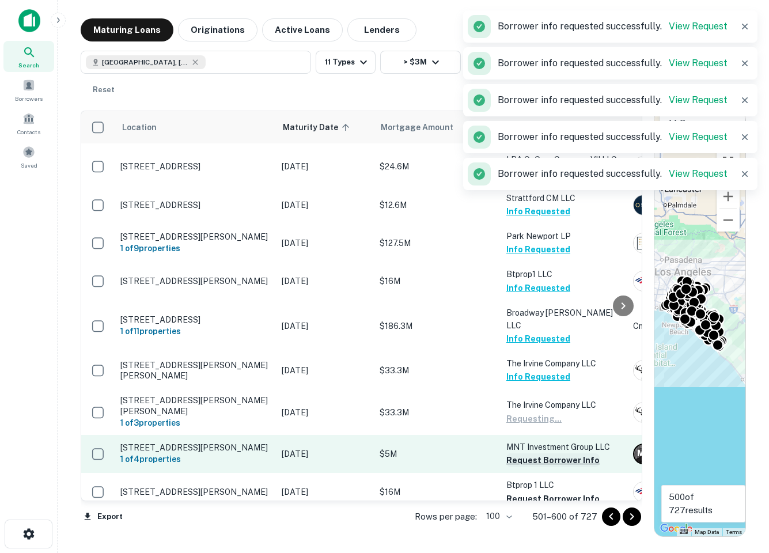
click at [523, 462] on button "Request Borrower Info" at bounding box center [552, 460] width 93 height 14
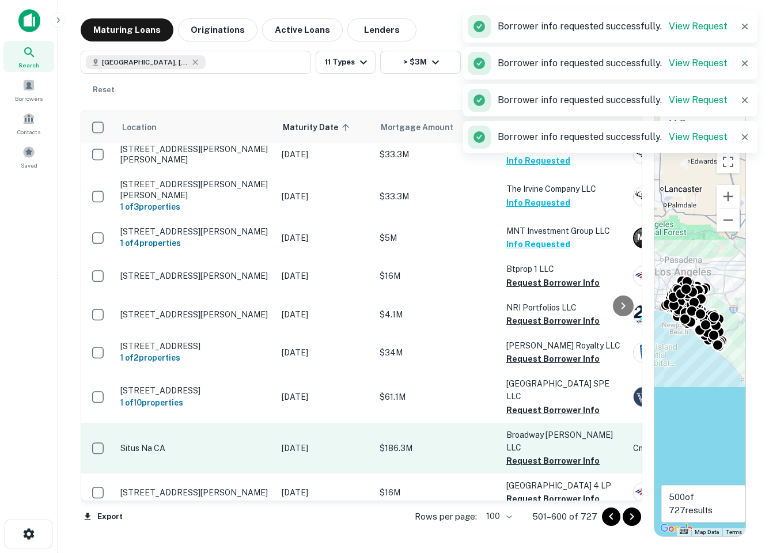
scroll to position [337, 0]
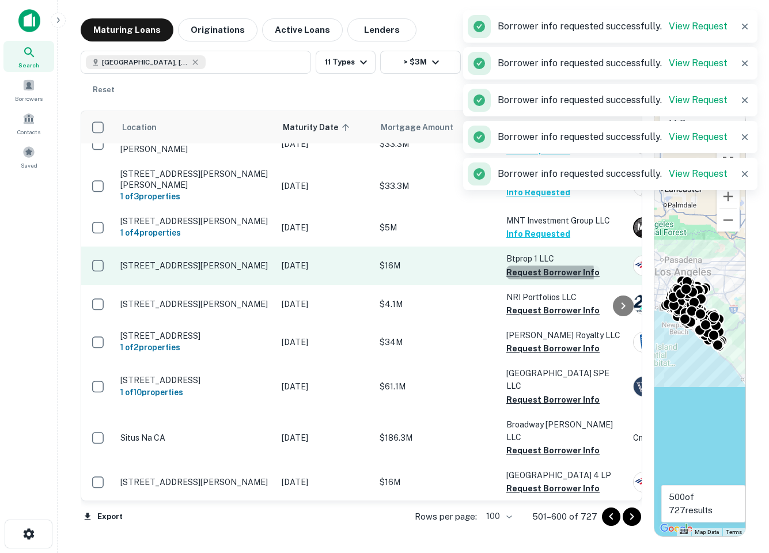
click at [519, 276] on button "Request Borrower Info" at bounding box center [552, 273] width 93 height 14
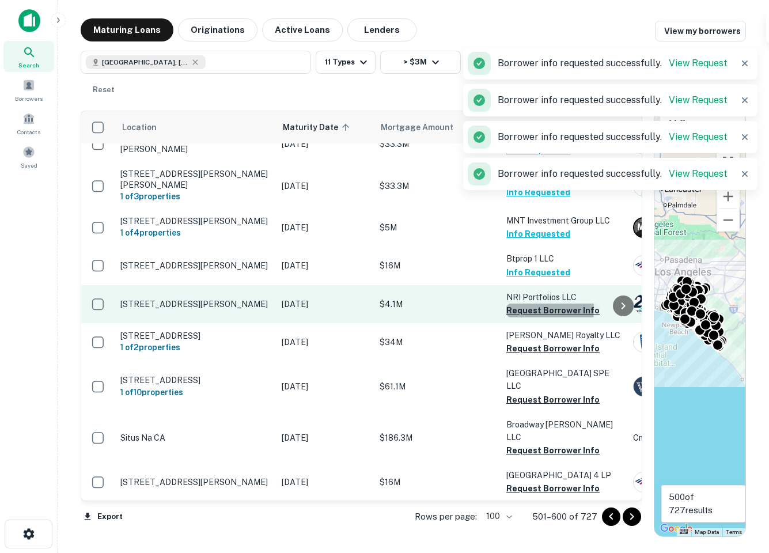
click at [522, 312] on button "Request Borrower Info" at bounding box center [552, 311] width 93 height 14
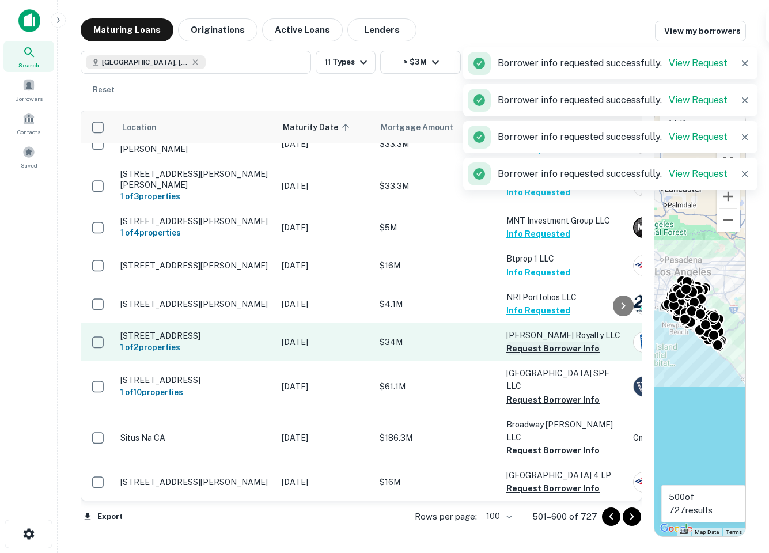
click at [523, 354] on button "Request Borrower Info" at bounding box center [552, 349] width 93 height 14
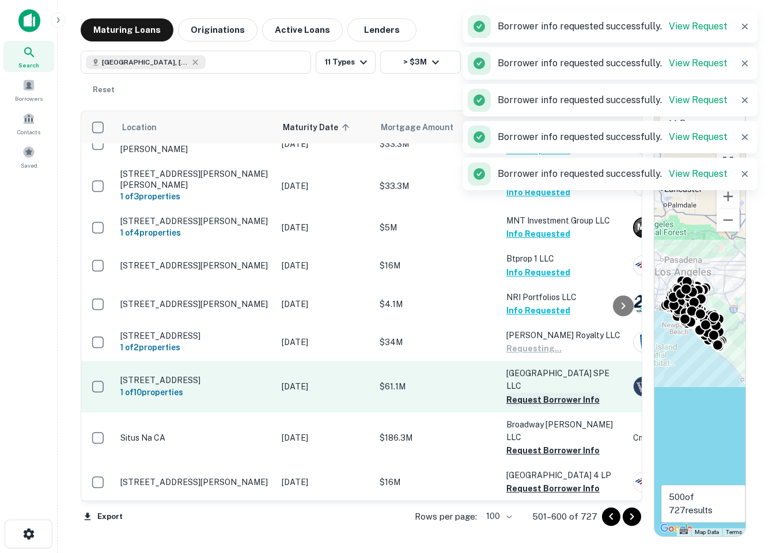
click at [524, 401] on button "Request Borrower Info" at bounding box center [552, 400] width 93 height 14
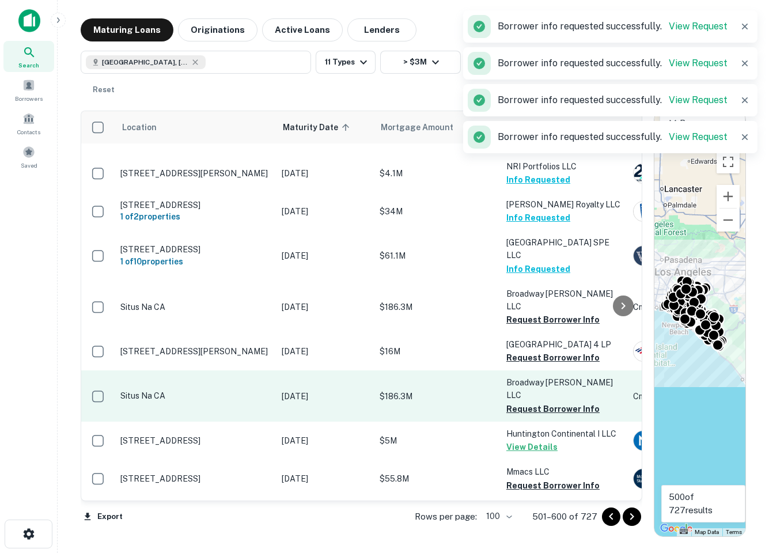
scroll to position [474, 0]
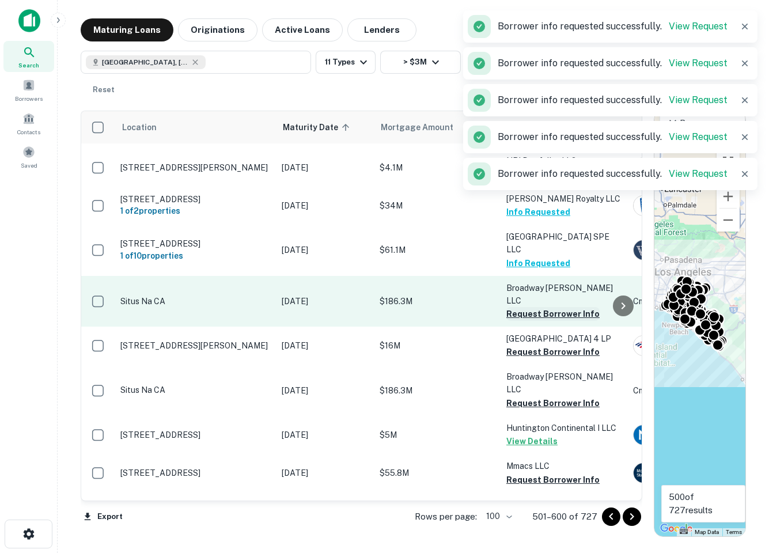
click at [530, 307] on button "Request Borrower Info" at bounding box center [552, 314] width 93 height 14
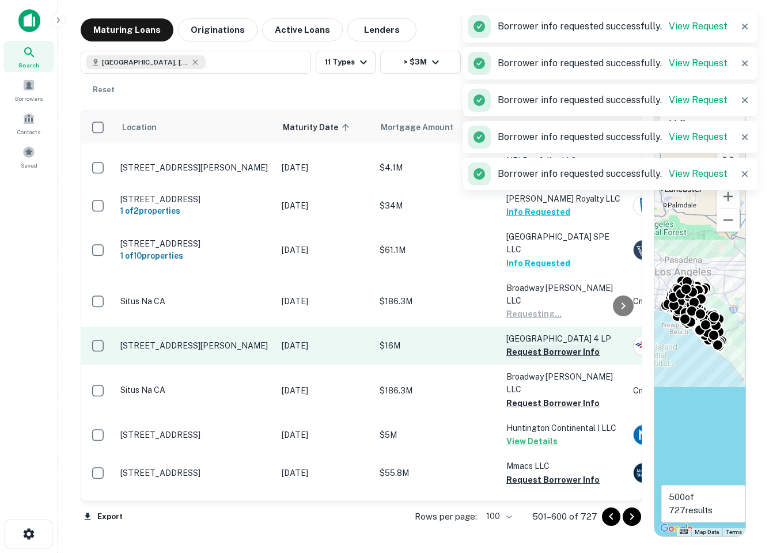
click at [529, 345] on button "Request Borrower Info" at bounding box center [552, 352] width 93 height 14
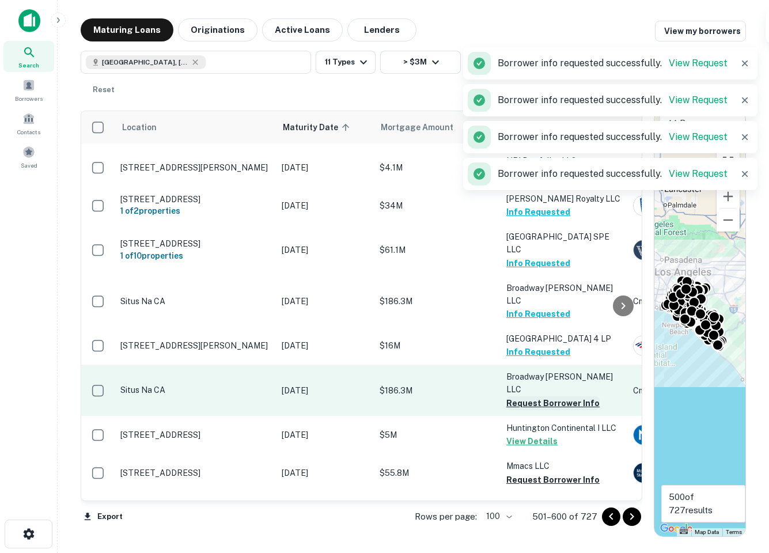
click at [528, 396] on button "Request Borrower Info" at bounding box center [552, 403] width 93 height 14
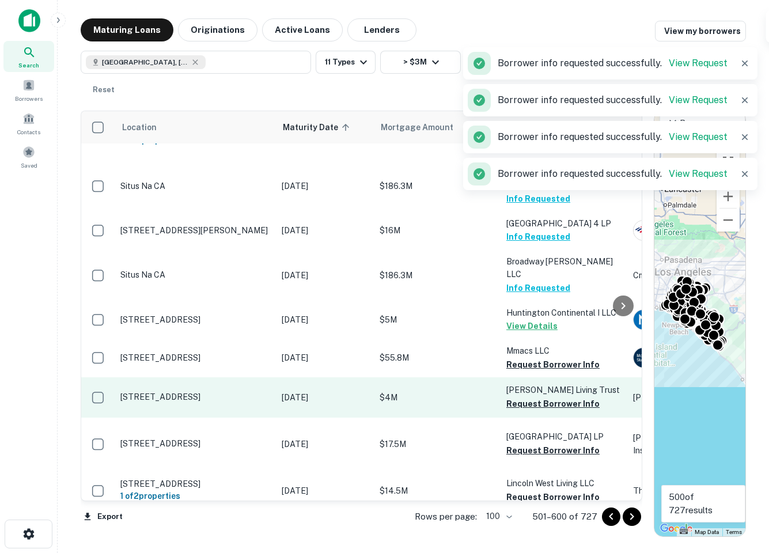
scroll to position [593, 0]
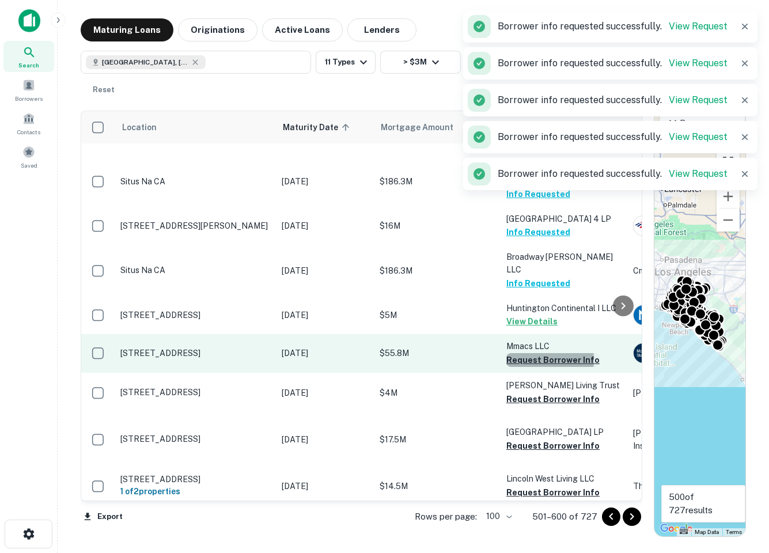
click at [521, 353] on button "Request Borrower Info" at bounding box center [552, 360] width 93 height 14
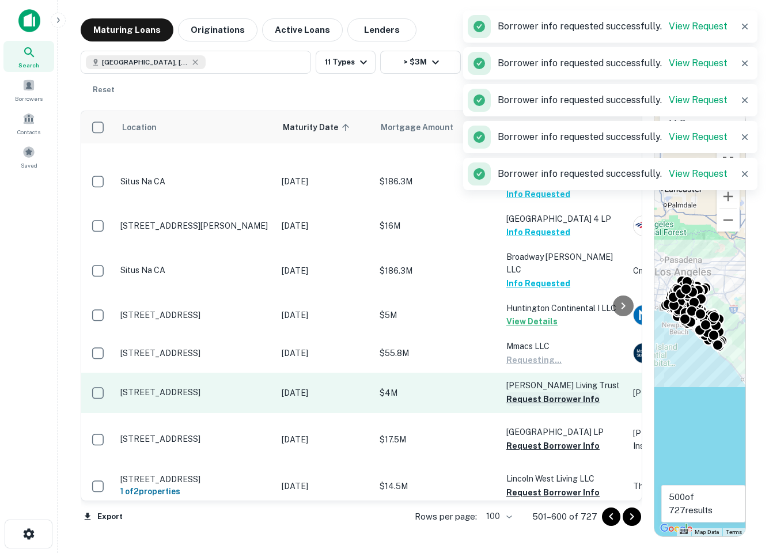
click at [520, 392] on button "Request Borrower Info" at bounding box center [552, 399] width 93 height 14
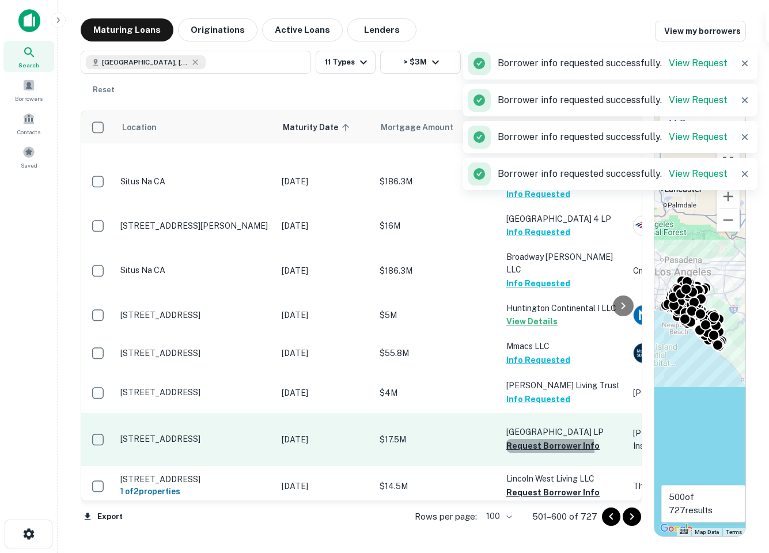
click at [527, 439] on button "Request Borrower Info" at bounding box center [552, 446] width 93 height 14
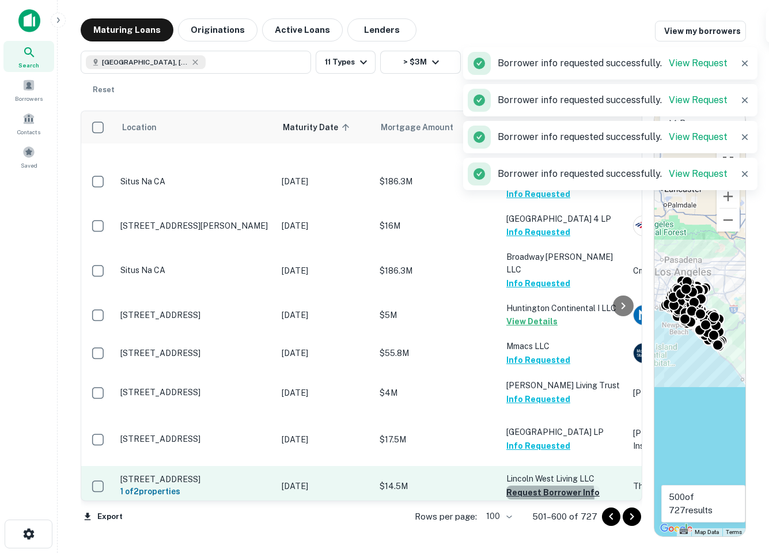
click at [531, 486] on button "Request Borrower Info" at bounding box center [552, 493] width 93 height 14
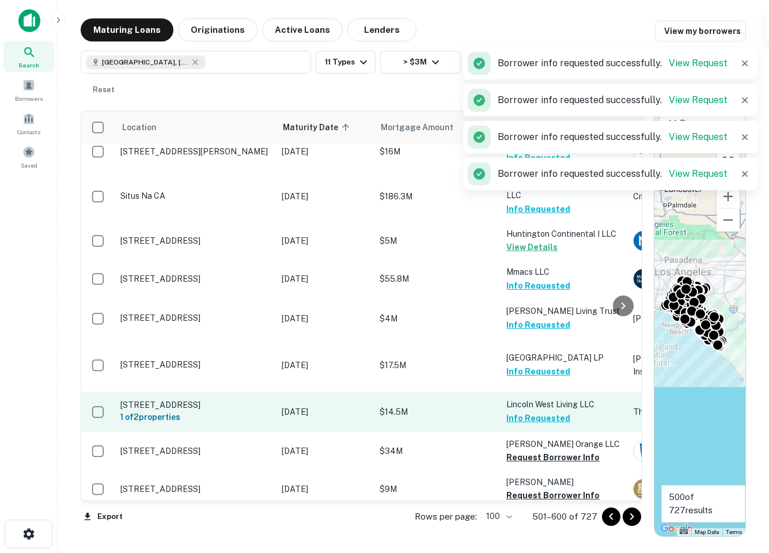
scroll to position [736, 0]
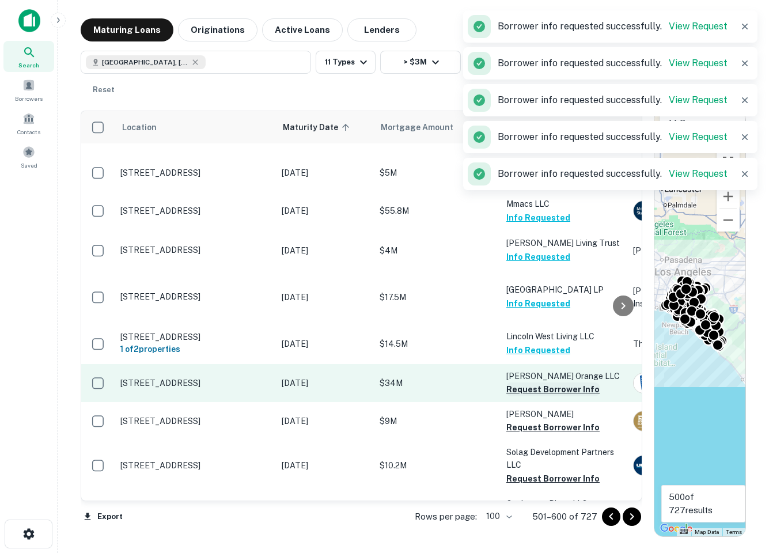
click at [527, 383] on button "Request Borrower Info" at bounding box center [552, 390] width 93 height 14
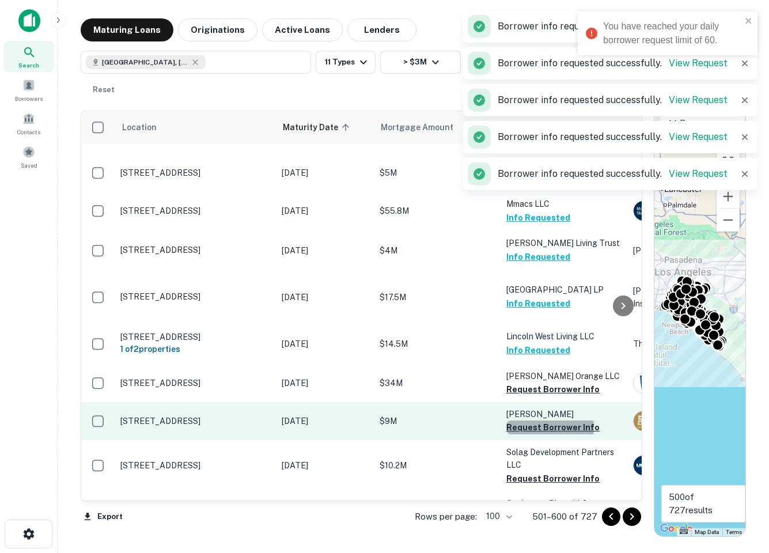
click at [528, 421] on button "Request Borrower Info" at bounding box center [552, 428] width 93 height 14
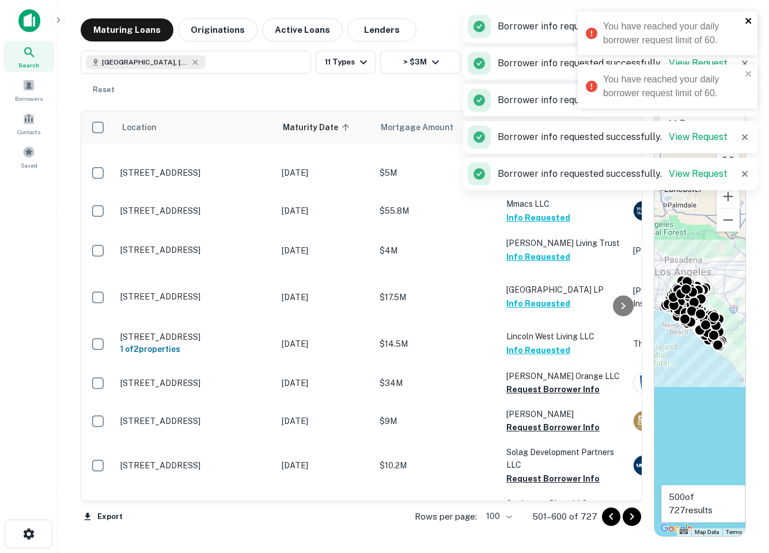
click at [745, 19] on icon "close" at bounding box center [749, 20] width 8 height 9
click at [745, 53] on div "You have reached your daily borrower request limit of 60. You have reached your…" at bounding box center [668, 64] width 184 height 111
click at [748, 71] on div "You have reached your daily borrower request limit of 60." at bounding box center [668, 87] width 180 height 44
